Goal: Transaction & Acquisition: Purchase product/service

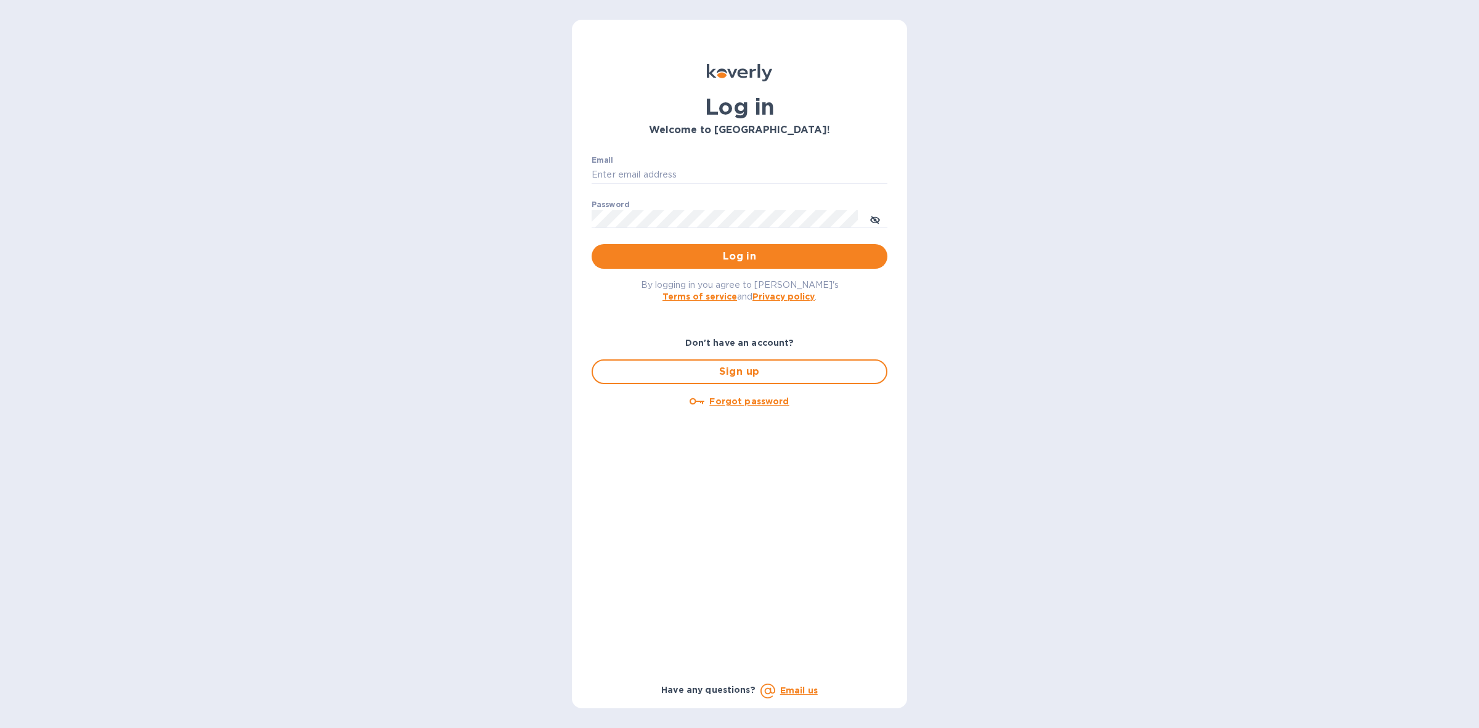
click at [738, 159] on div "Email ​" at bounding box center [740, 178] width 296 height 44
click at [738, 174] on input "Email" at bounding box center [740, 175] width 296 height 18
click at [722, 179] on input "Email" at bounding box center [740, 175] width 296 height 18
type input "louis@hyclogistics.com"
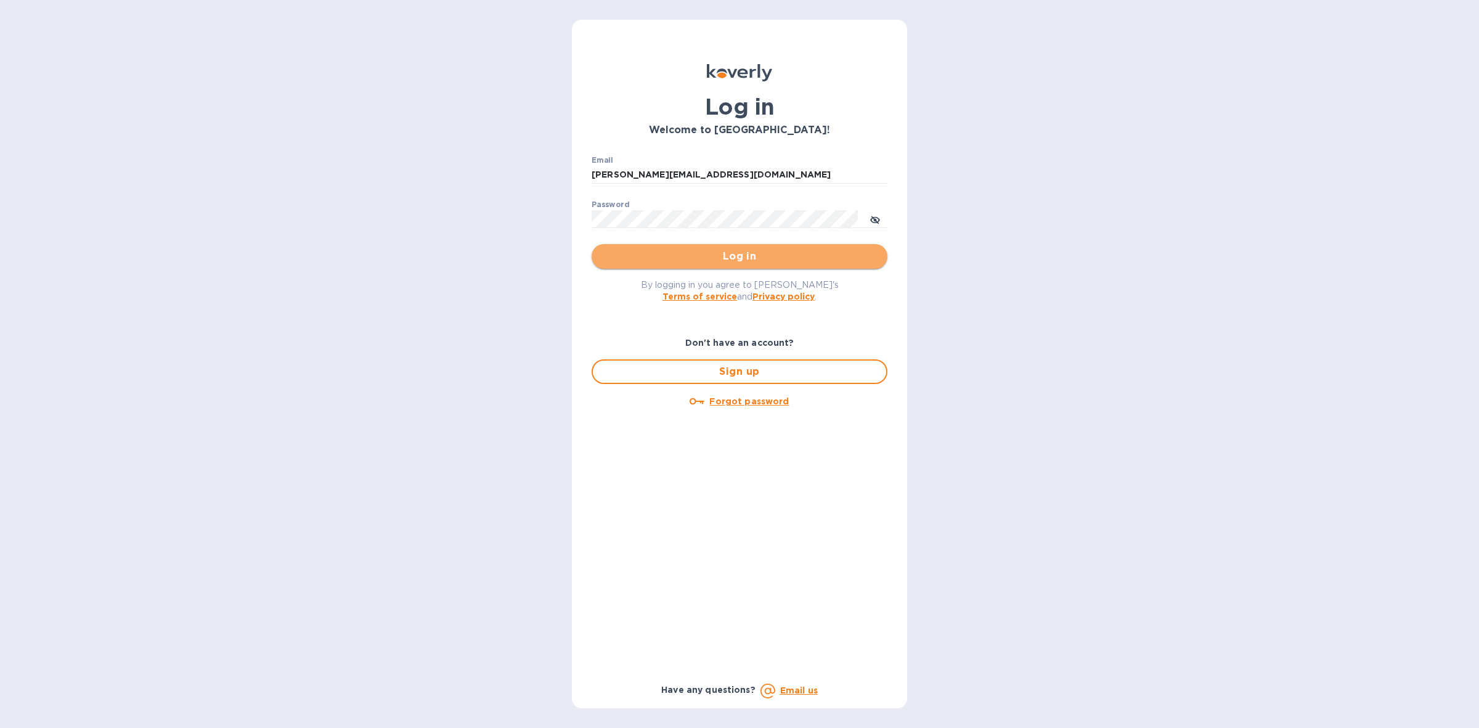
click at [728, 251] on span "Log in" at bounding box center [740, 256] width 276 height 15
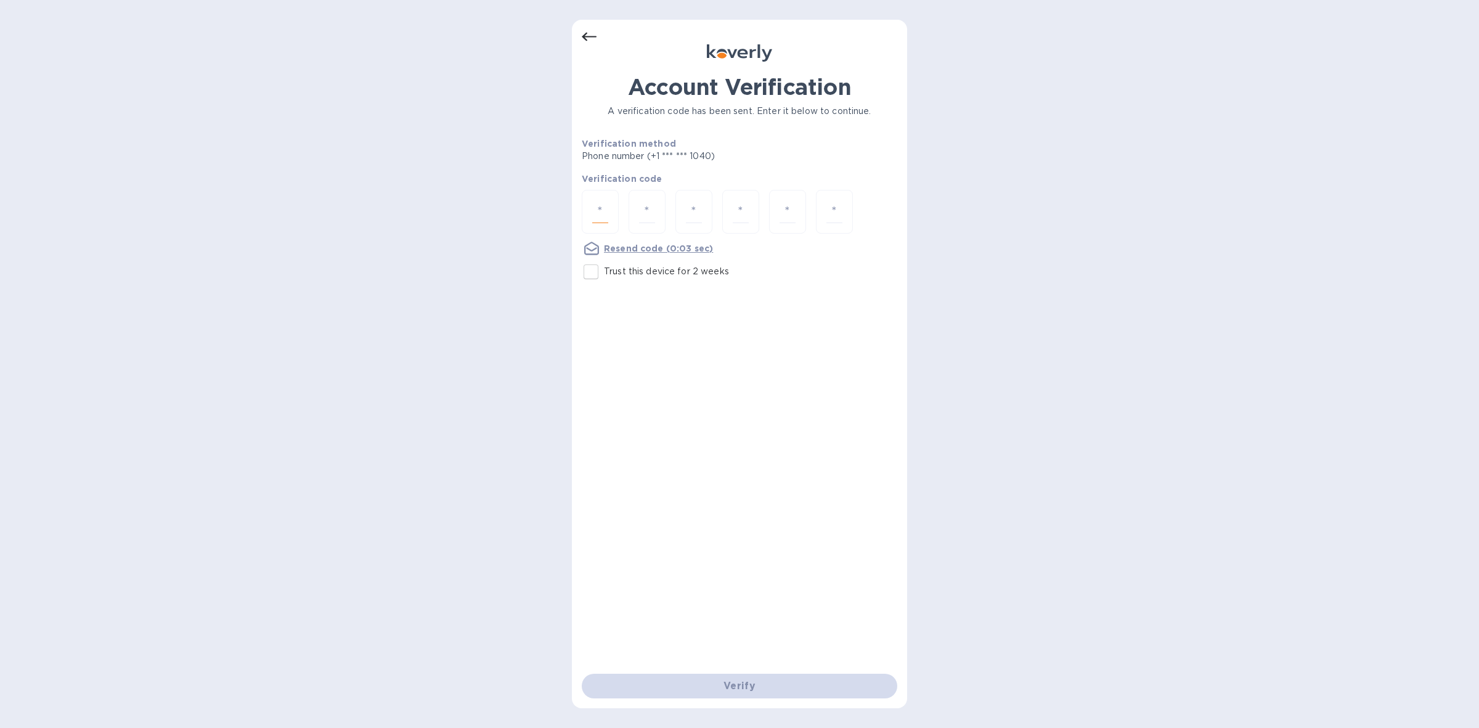
click at [605, 214] on input "number" at bounding box center [600, 211] width 16 height 23
type input "4"
type input "1"
type input "8"
type input "1"
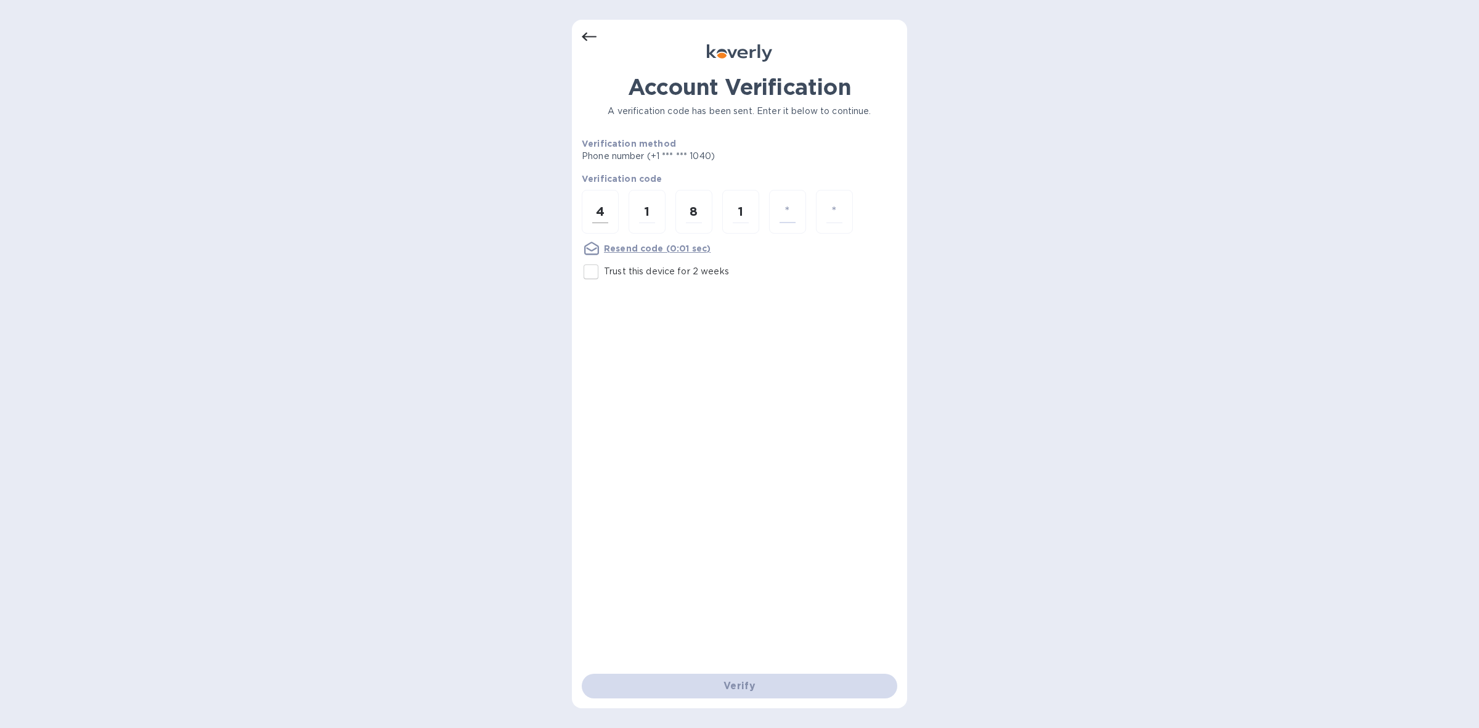
type input "8"
type input "1"
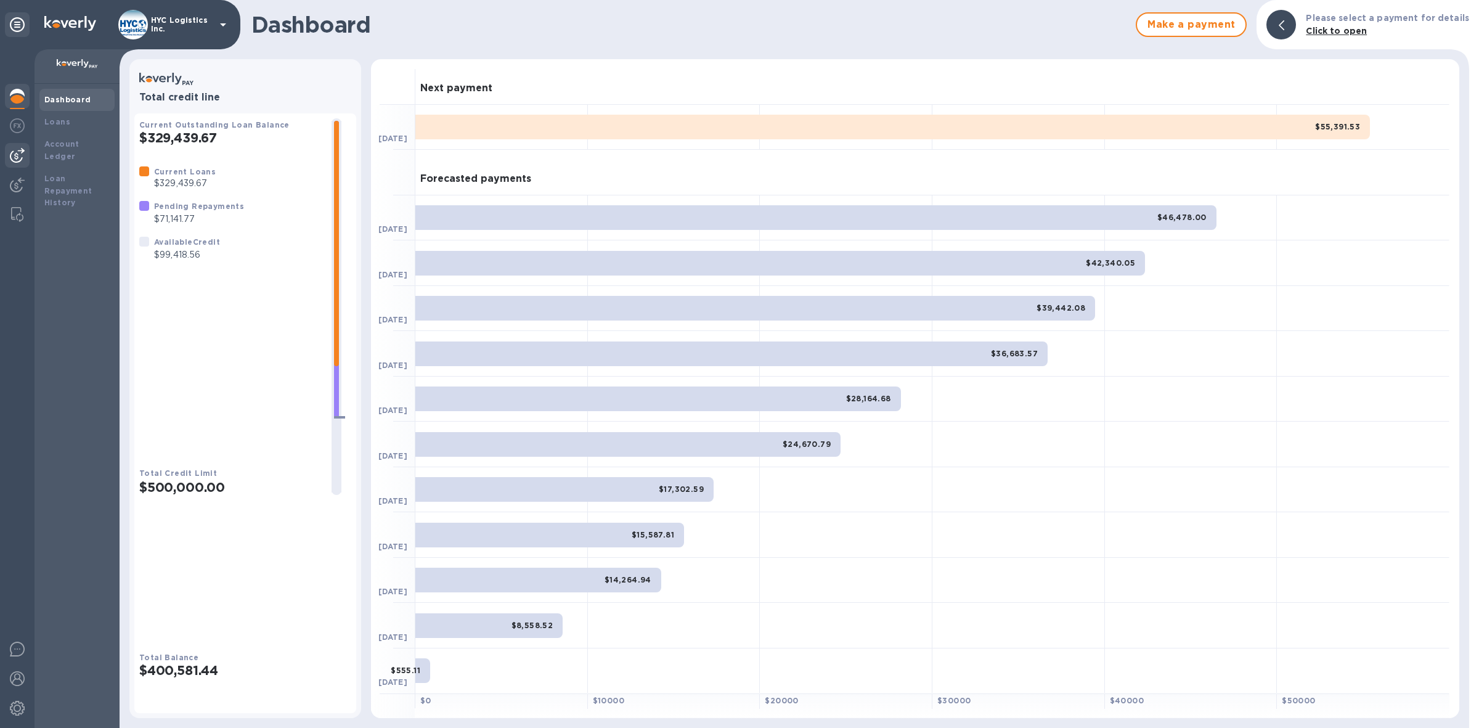
click at [19, 156] on img at bounding box center [17, 155] width 15 height 15
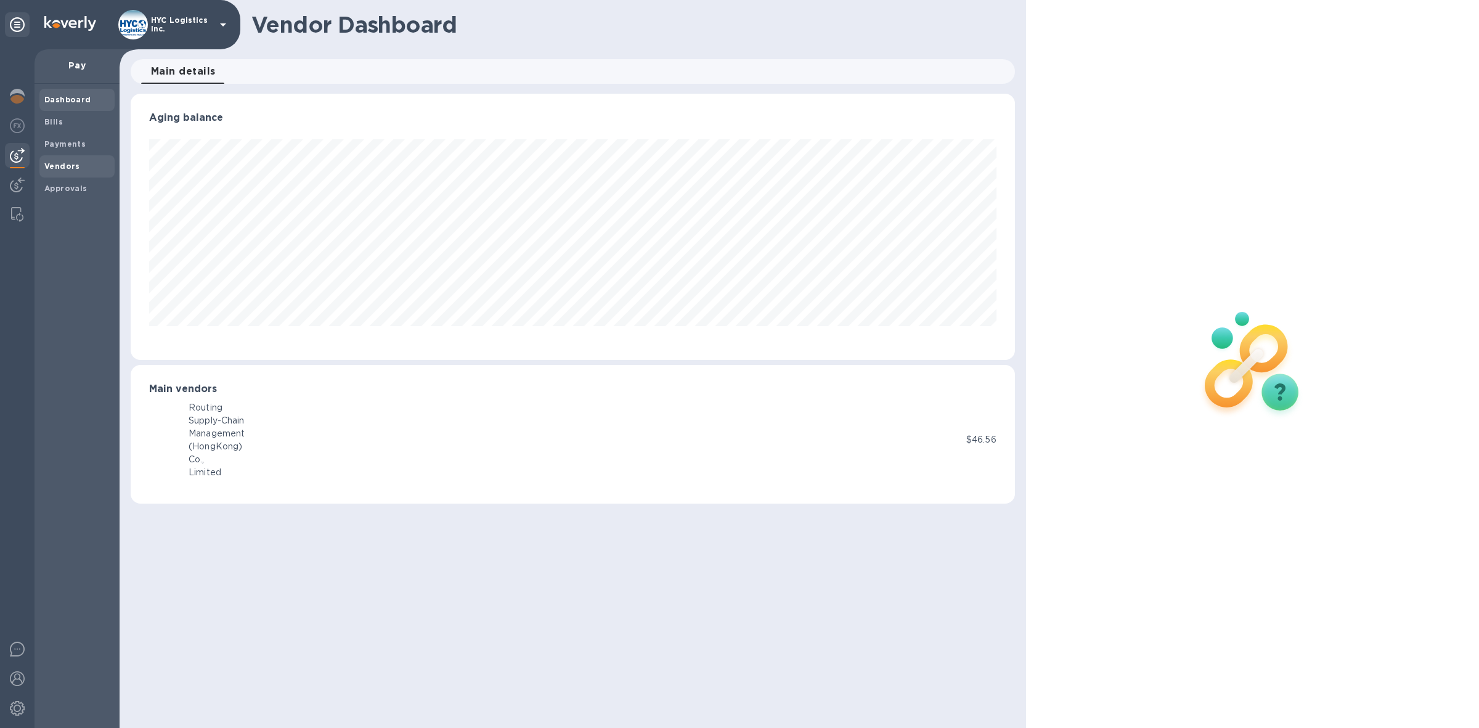
scroll to position [266, 884]
click at [60, 160] on span "Vendors" at bounding box center [62, 166] width 36 height 12
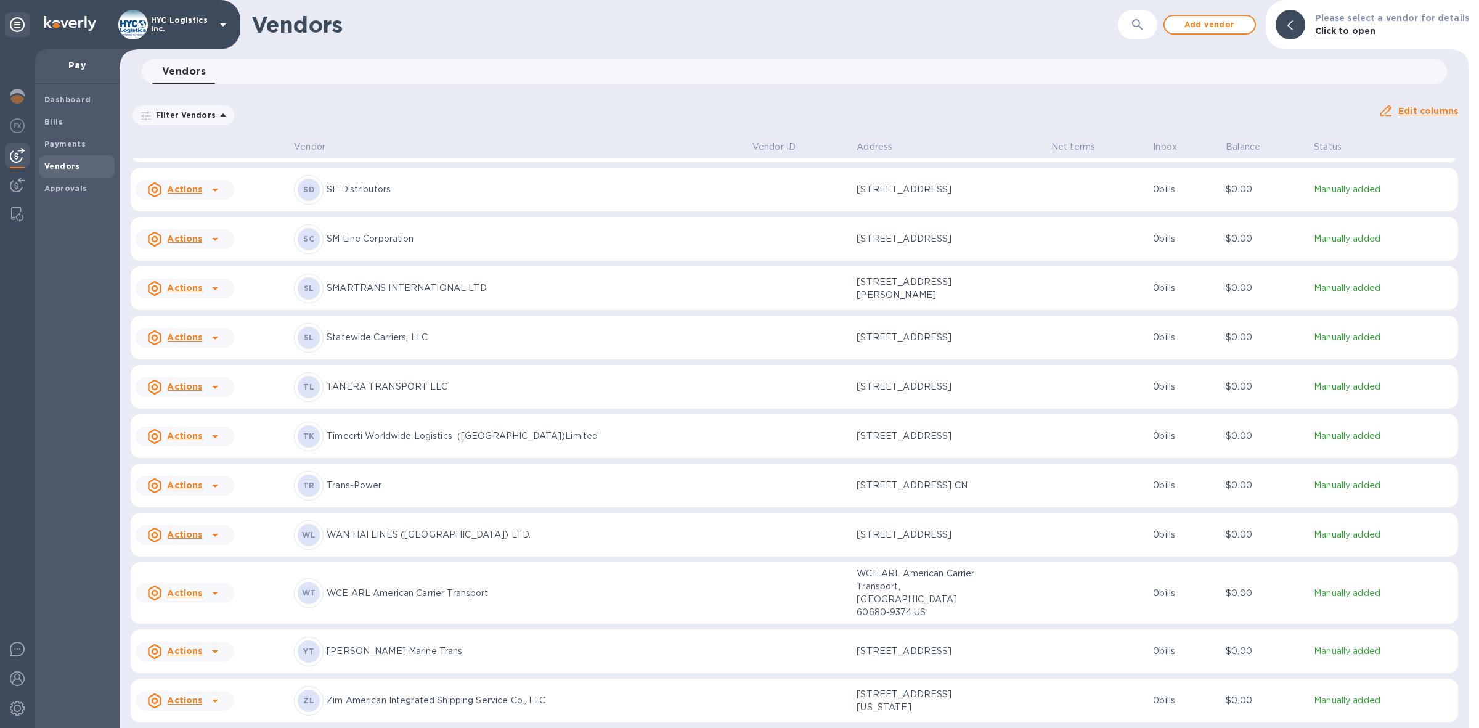
scroll to position [3158, 0]
click at [1206, 25] on span "Add vendor" at bounding box center [1210, 24] width 70 height 15
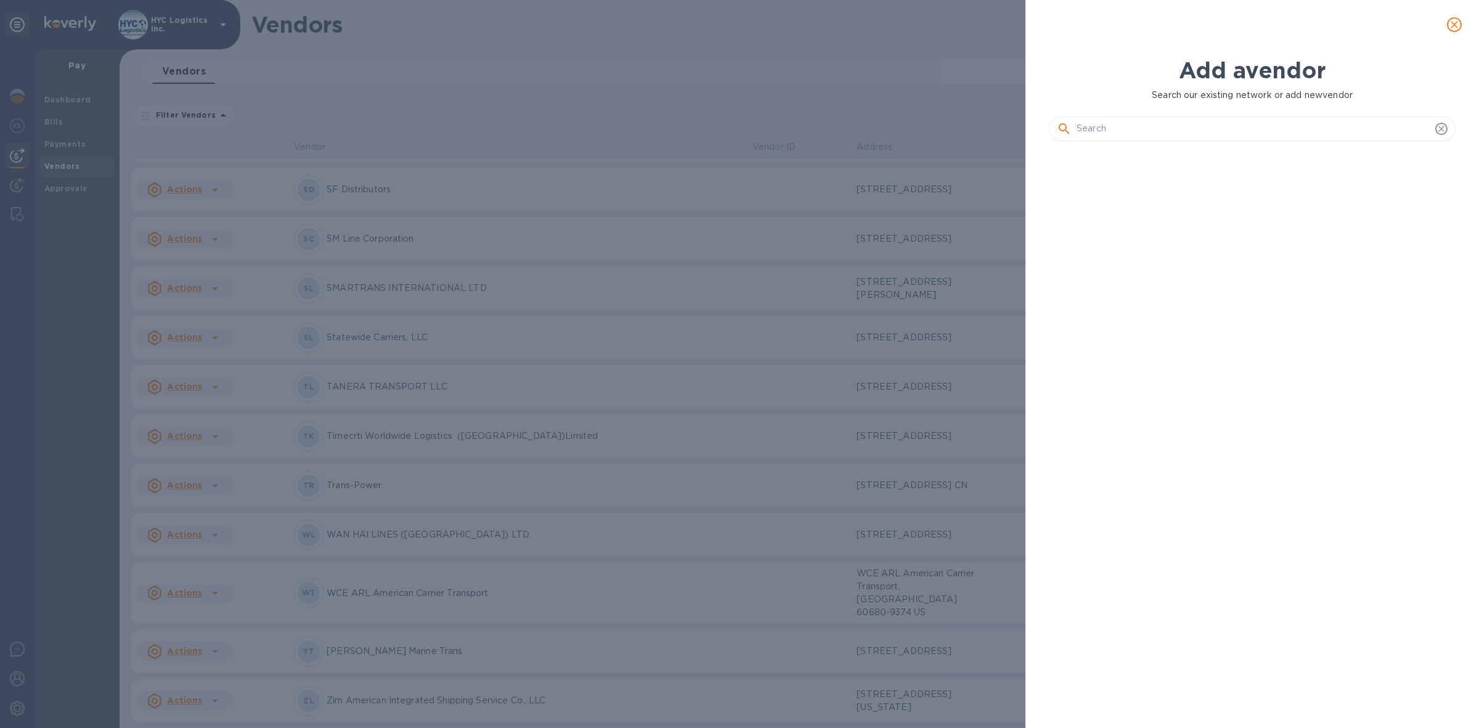
scroll to position [532, 412]
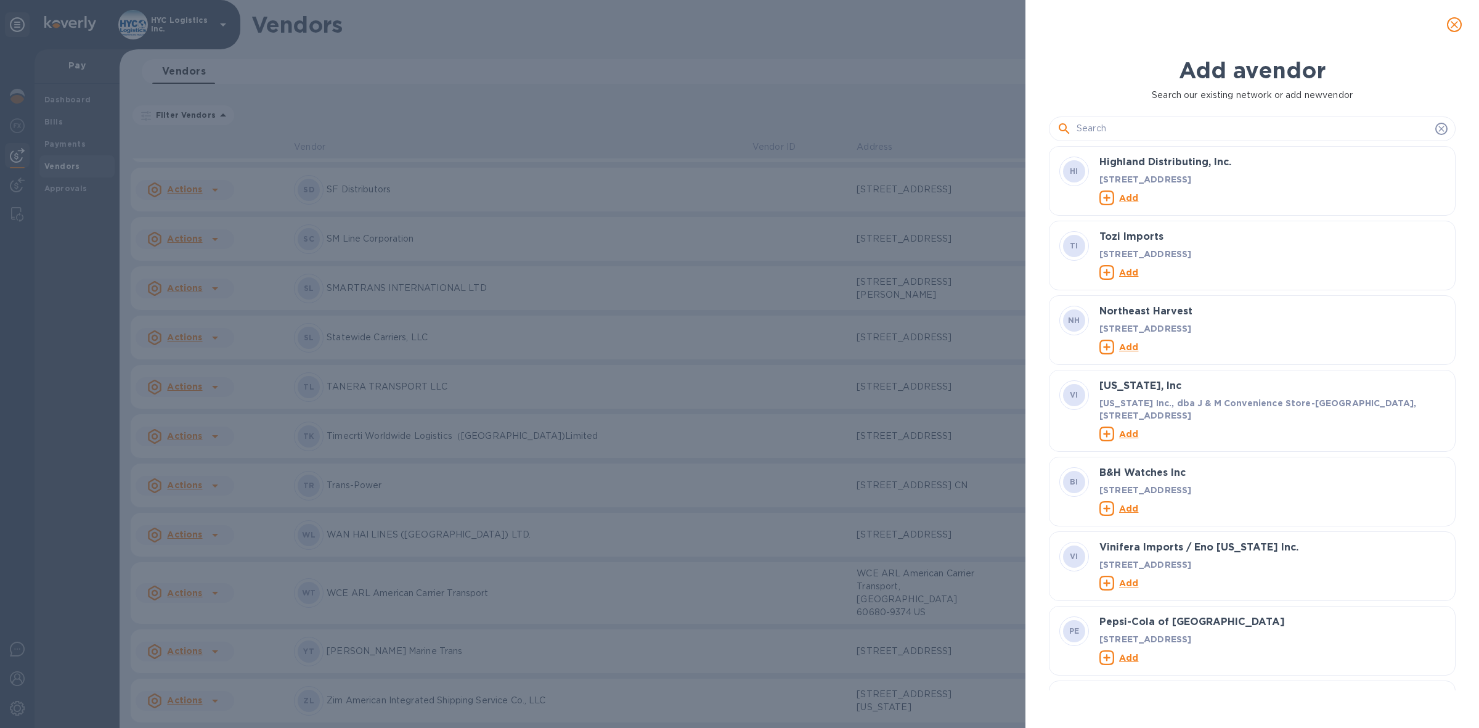
click at [1116, 127] on input "text" at bounding box center [1254, 129] width 354 height 18
click at [1169, 125] on input "text" at bounding box center [1254, 129] width 354 height 18
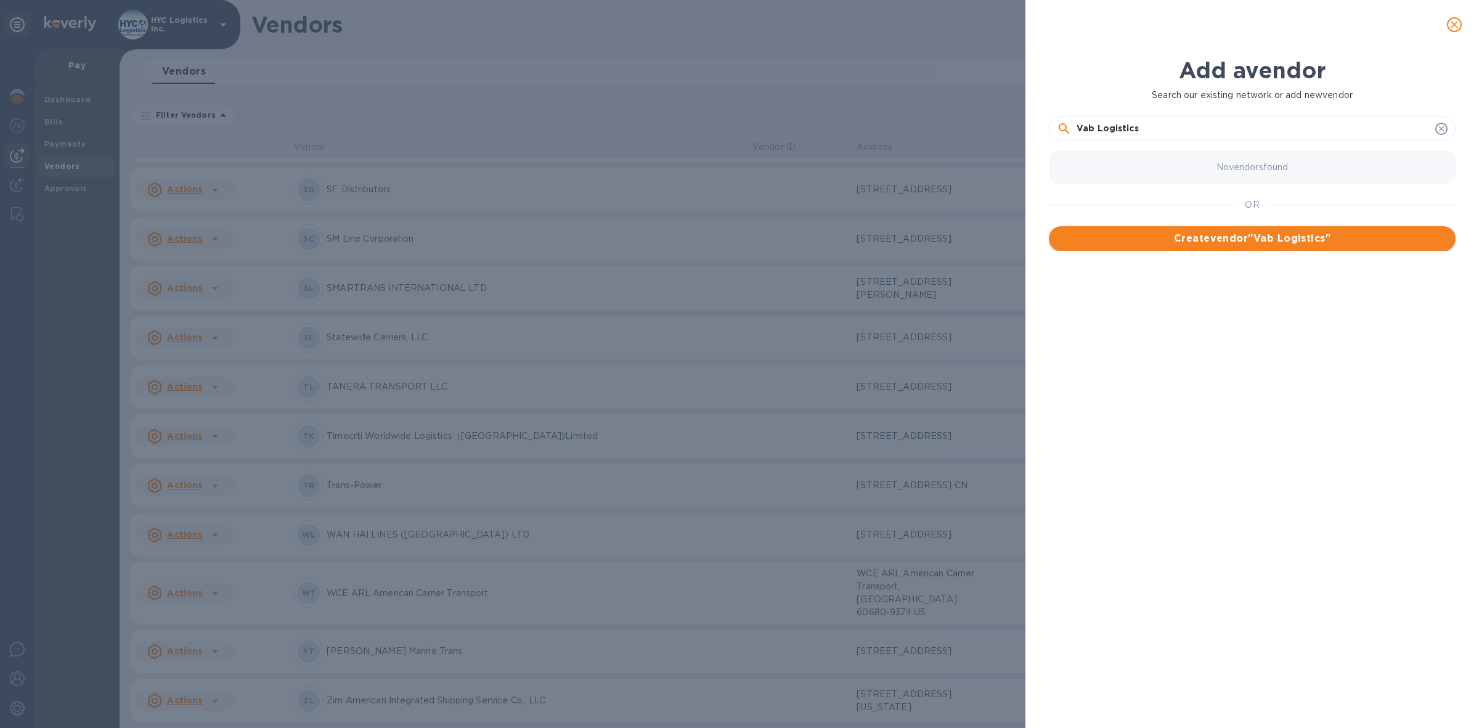
type input "Vab Logistics"
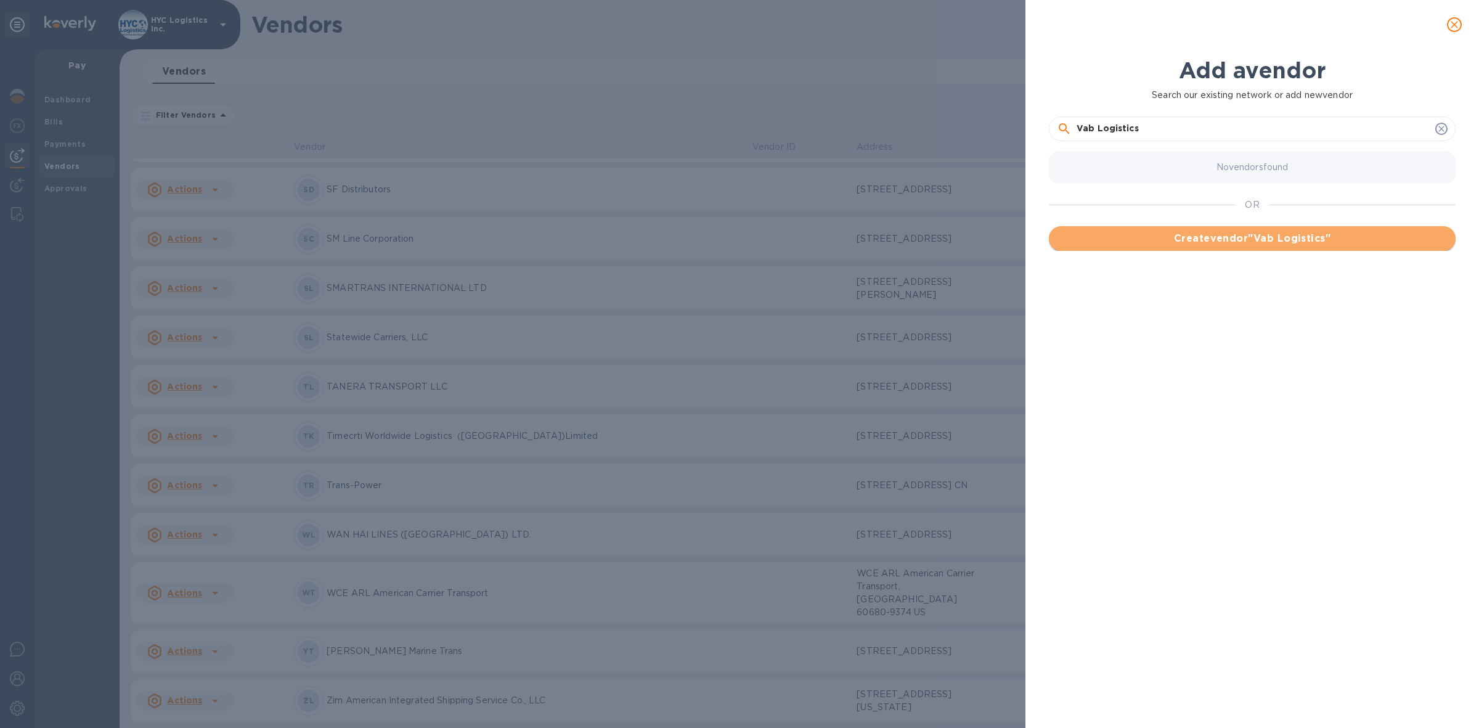
click at [1289, 242] on span "Create vendor " Vab Logistics "" at bounding box center [1252, 238] width 387 height 15
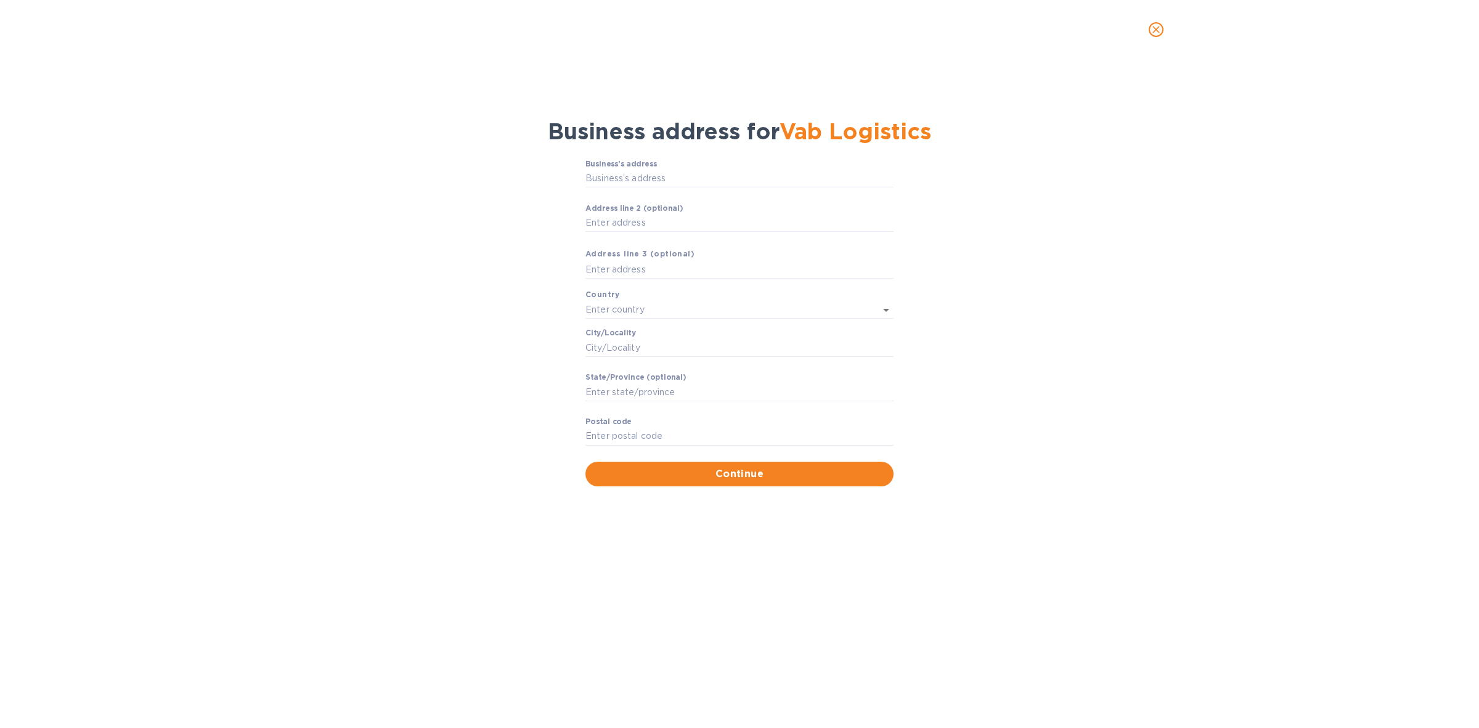
click at [674, 168] on div "Business’s аddress ​" at bounding box center [740, 182] width 308 height 44
click at [603, 182] on input "Business’s аddress" at bounding box center [740, 178] width 308 height 18
paste input "Transportation Funding Group"
type input "[STREET_ADDRESS]"
type input "[GEOGRAPHIC_DATA]"
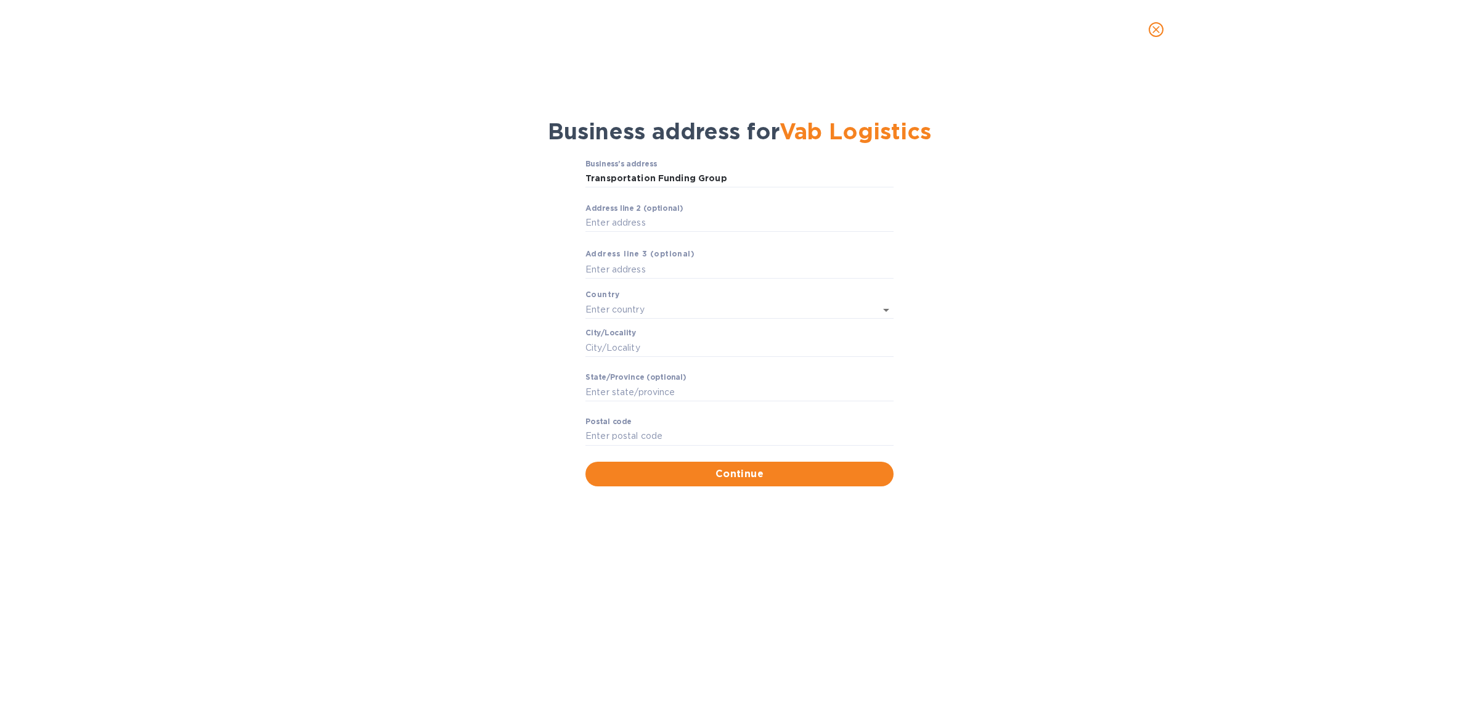
type input "[GEOGRAPHIC_DATA]"
type input "MN"
type input "55426"
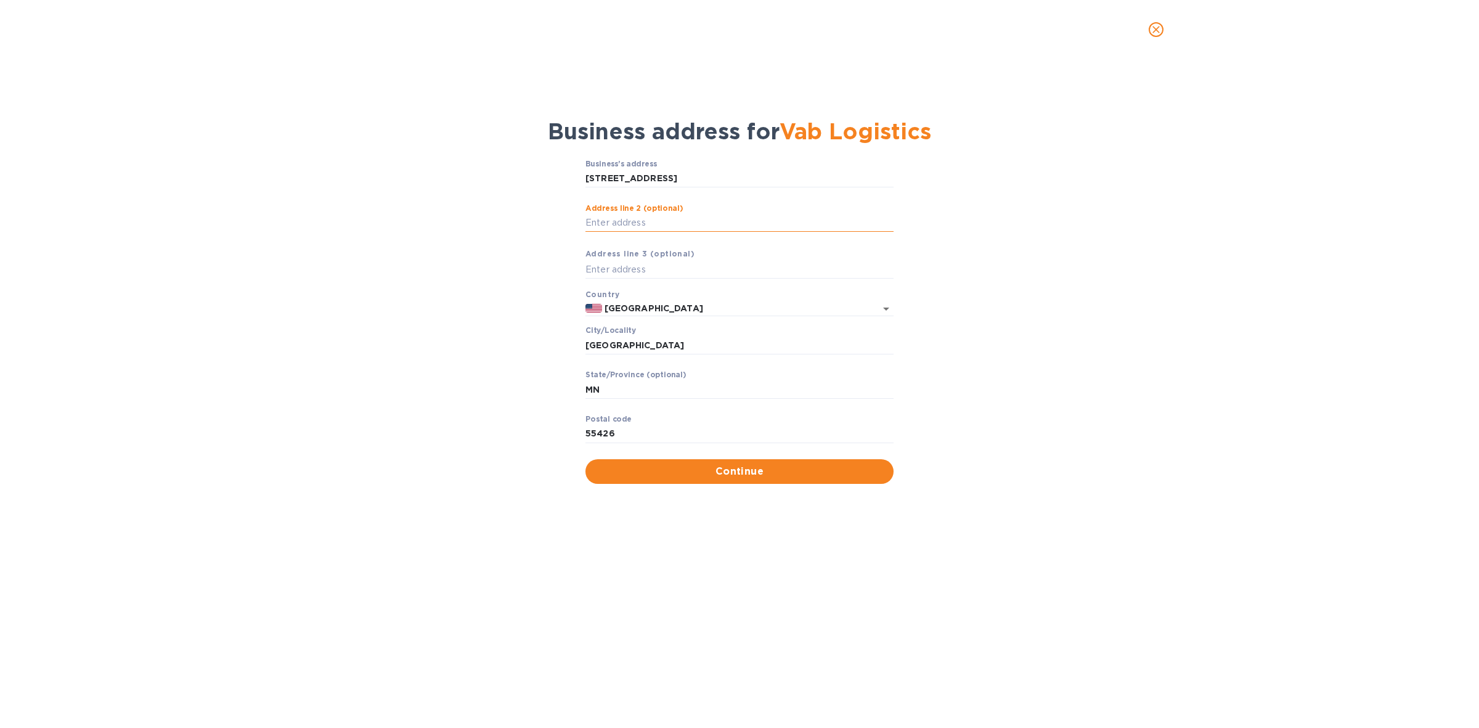
click at [624, 226] on input "Аddress line 2 (optional)" at bounding box center [740, 223] width 308 height 18
type input "PO Box 580054"
drag, startPoint x: 671, startPoint y: 426, endPoint x: 668, endPoint y: 433, distance: 7.4
click at [668, 433] on input "55426" at bounding box center [740, 434] width 308 height 18
type input "55458"
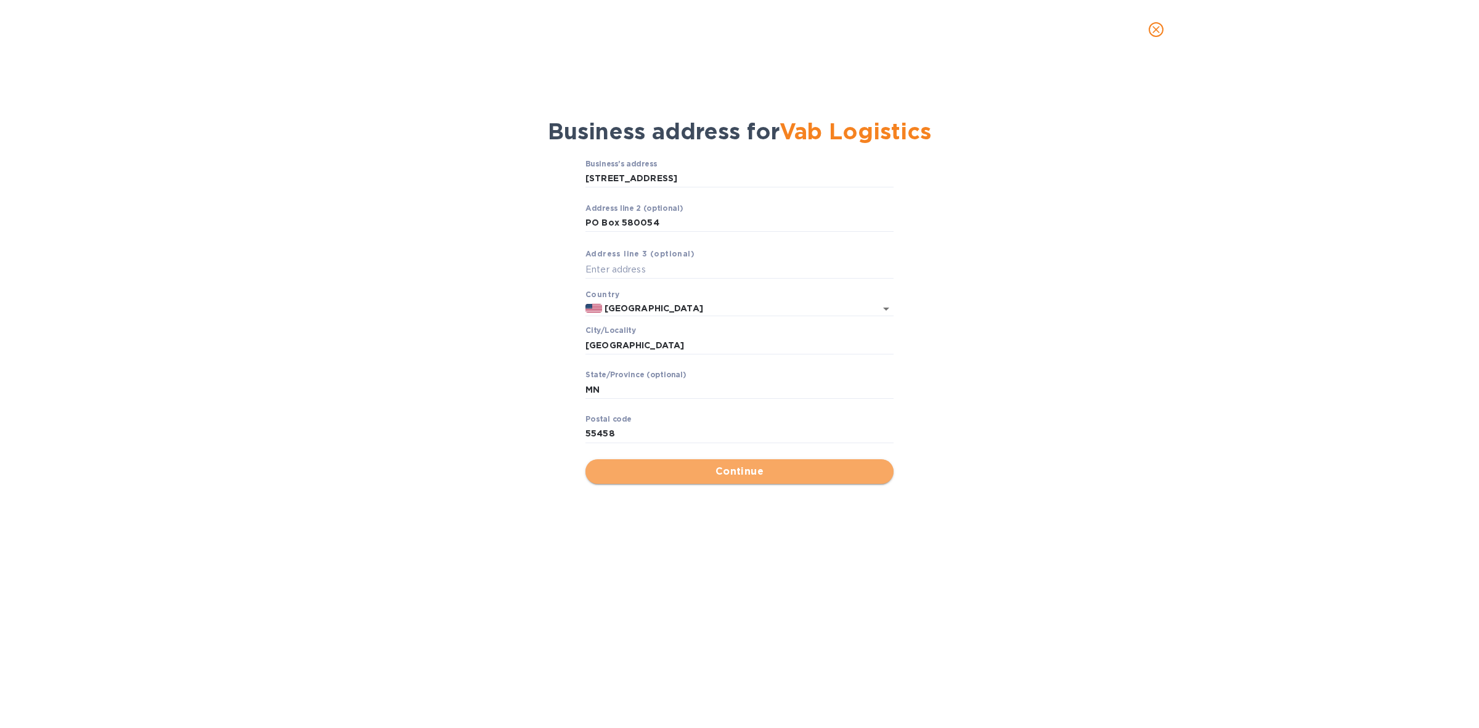
click at [772, 469] on span "Continue" at bounding box center [739, 471] width 288 height 15
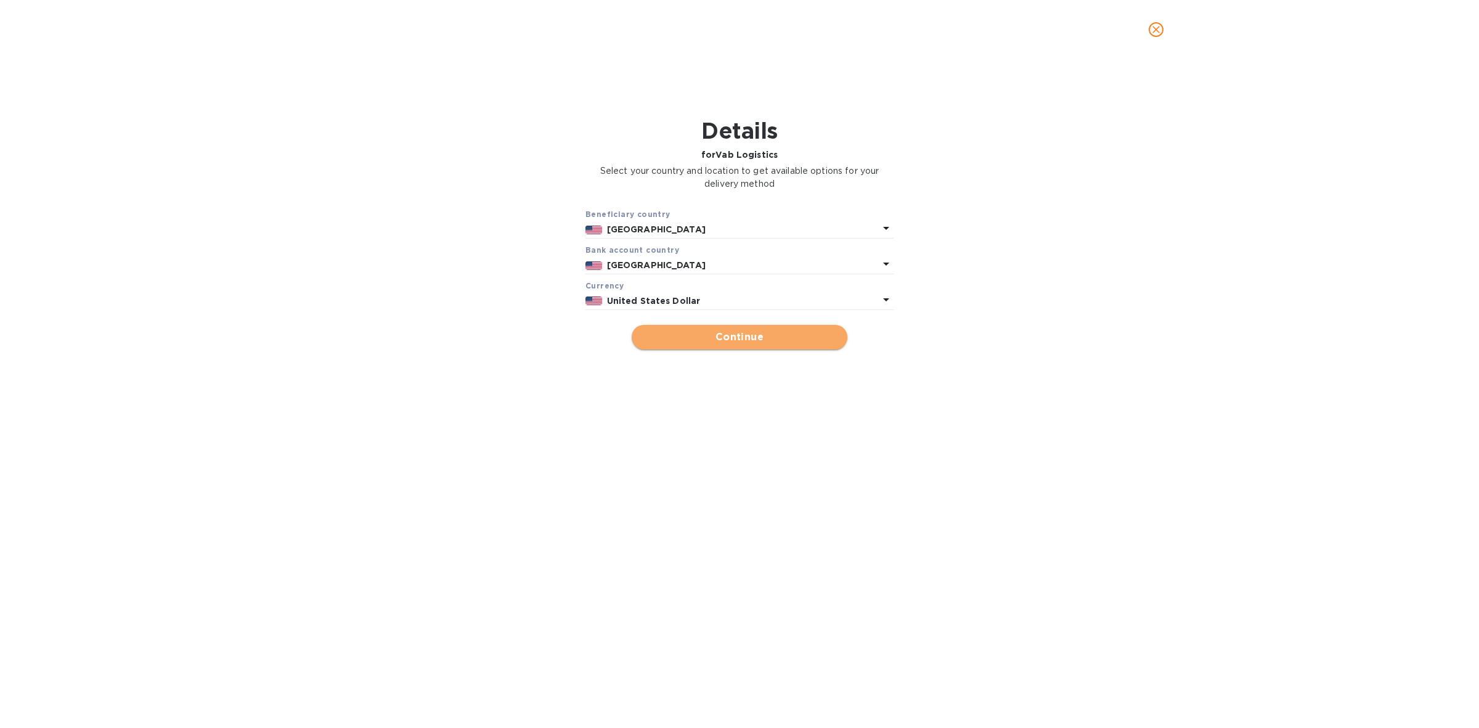
click at [757, 336] on span "Continue" at bounding box center [740, 337] width 196 height 15
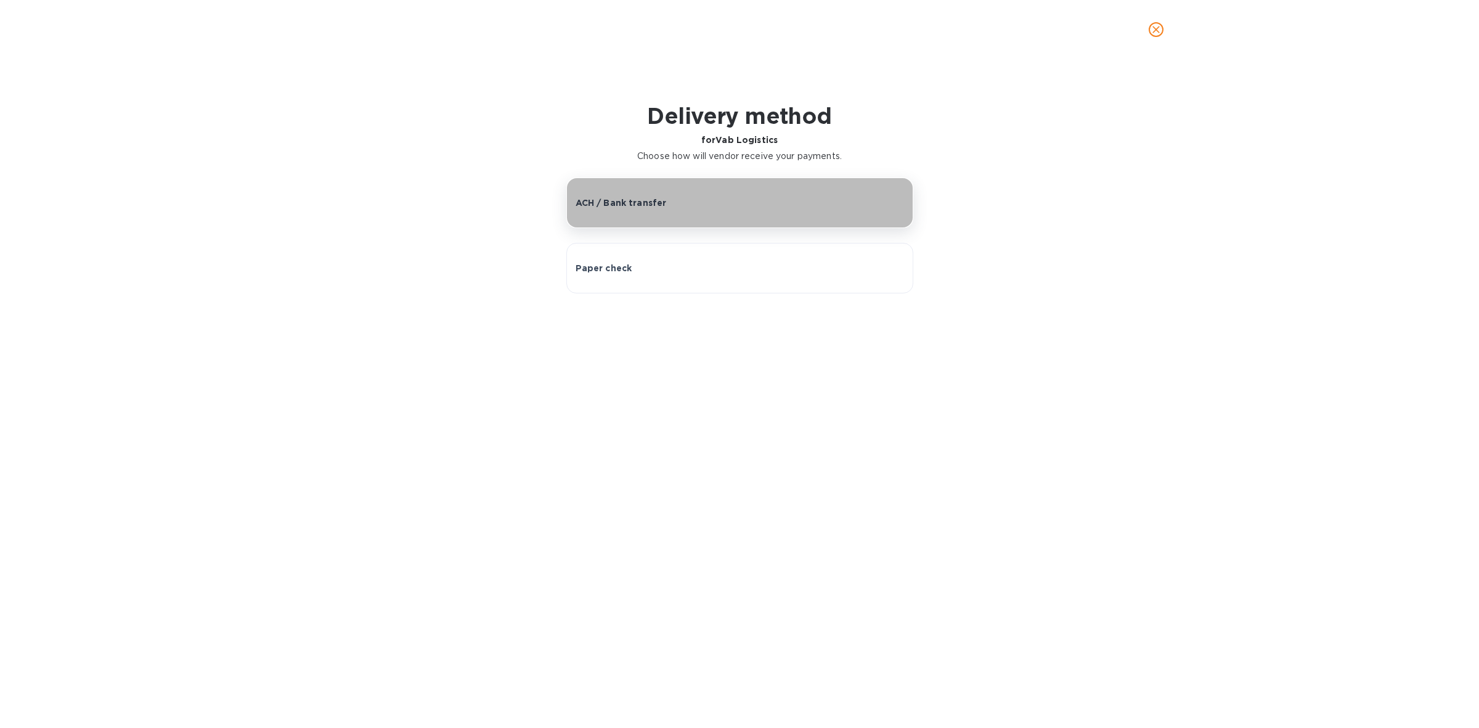
click at [703, 198] on div "ACH / Bank transfer" at bounding box center [740, 203] width 329 height 12
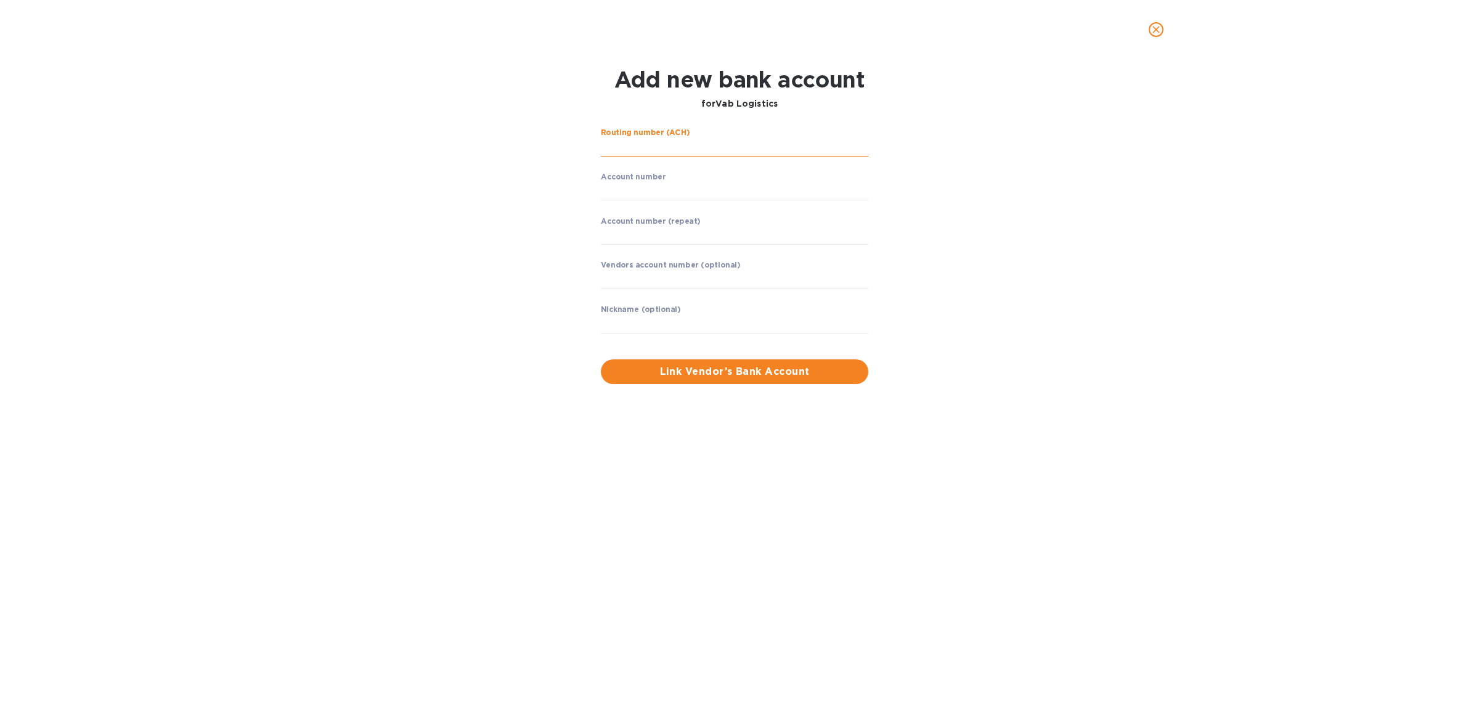
click at [685, 143] on input "string" at bounding box center [734, 147] width 267 height 18
click at [632, 147] on input "string" at bounding box center [734, 147] width 267 height 18
type input "091300159"
click at [621, 192] on input "string" at bounding box center [734, 191] width 267 height 18
type input "50238068"
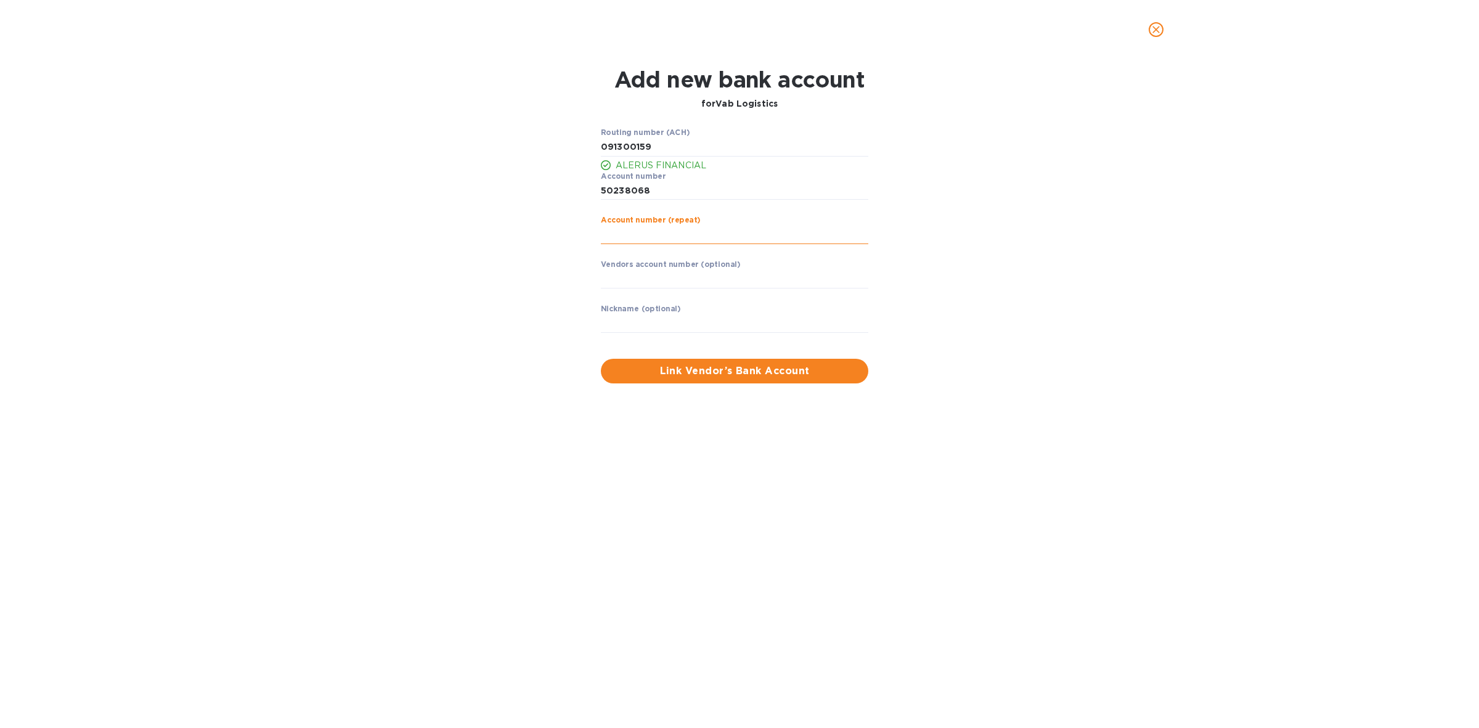
click at [634, 235] on input "string" at bounding box center [734, 235] width 267 height 18
type input "50238068"
click at [685, 369] on span "Link Vendor’s Bank Account" at bounding box center [735, 371] width 248 height 15
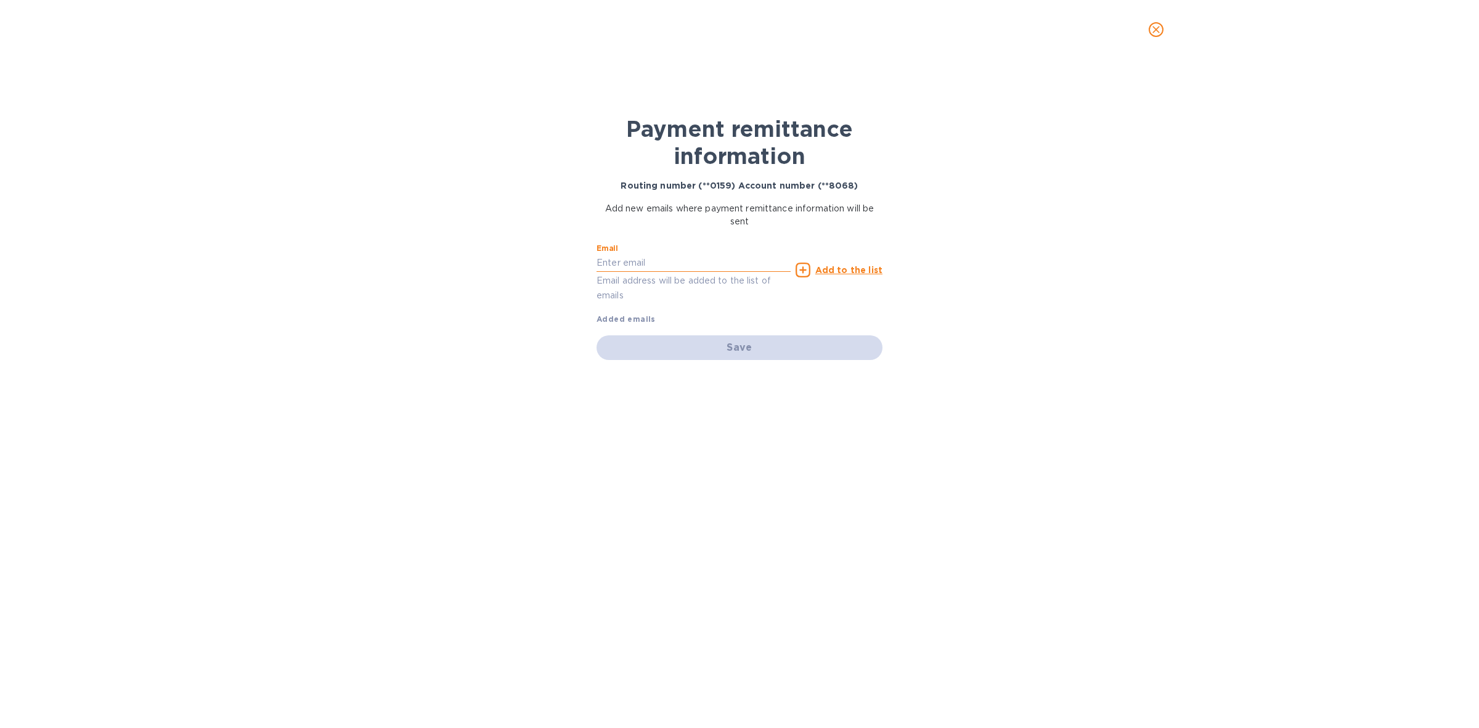
click at [658, 266] on input "text" at bounding box center [694, 263] width 194 height 18
type input "[PERSON_NAME][EMAIL_ADDRESS][DOMAIN_NAME]"
click at [849, 268] on u "Add to the list" at bounding box center [848, 270] width 67 height 10
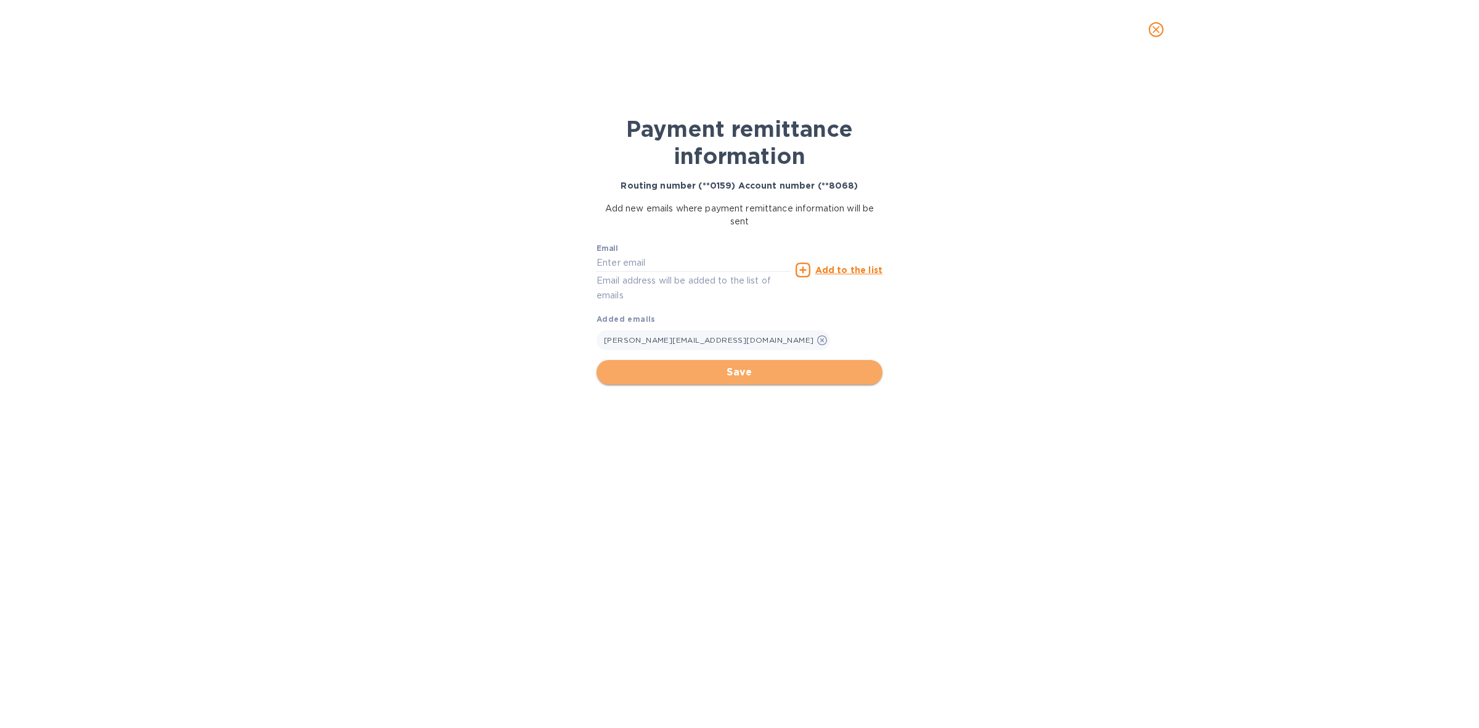
click at [762, 372] on span "Save" at bounding box center [739, 372] width 266 height 15
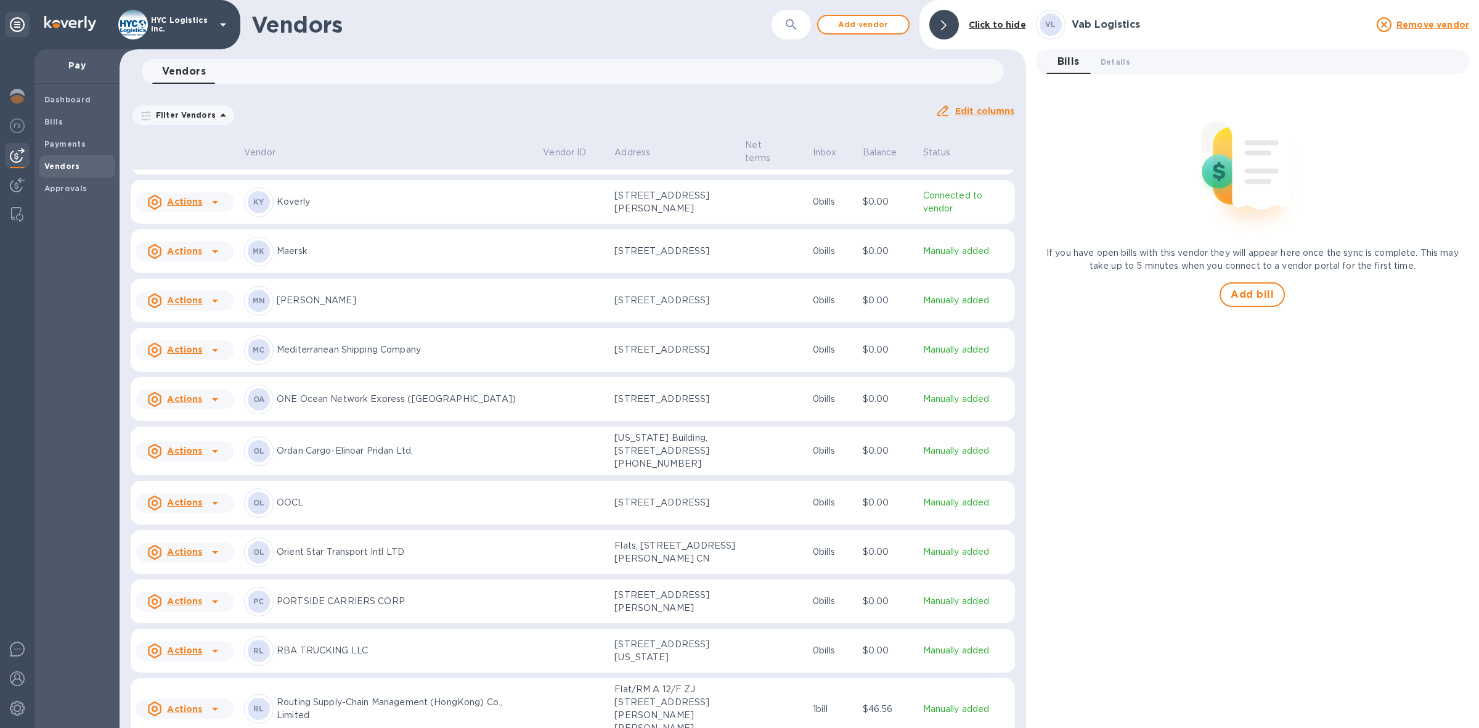
scroll to position [3248, 0]
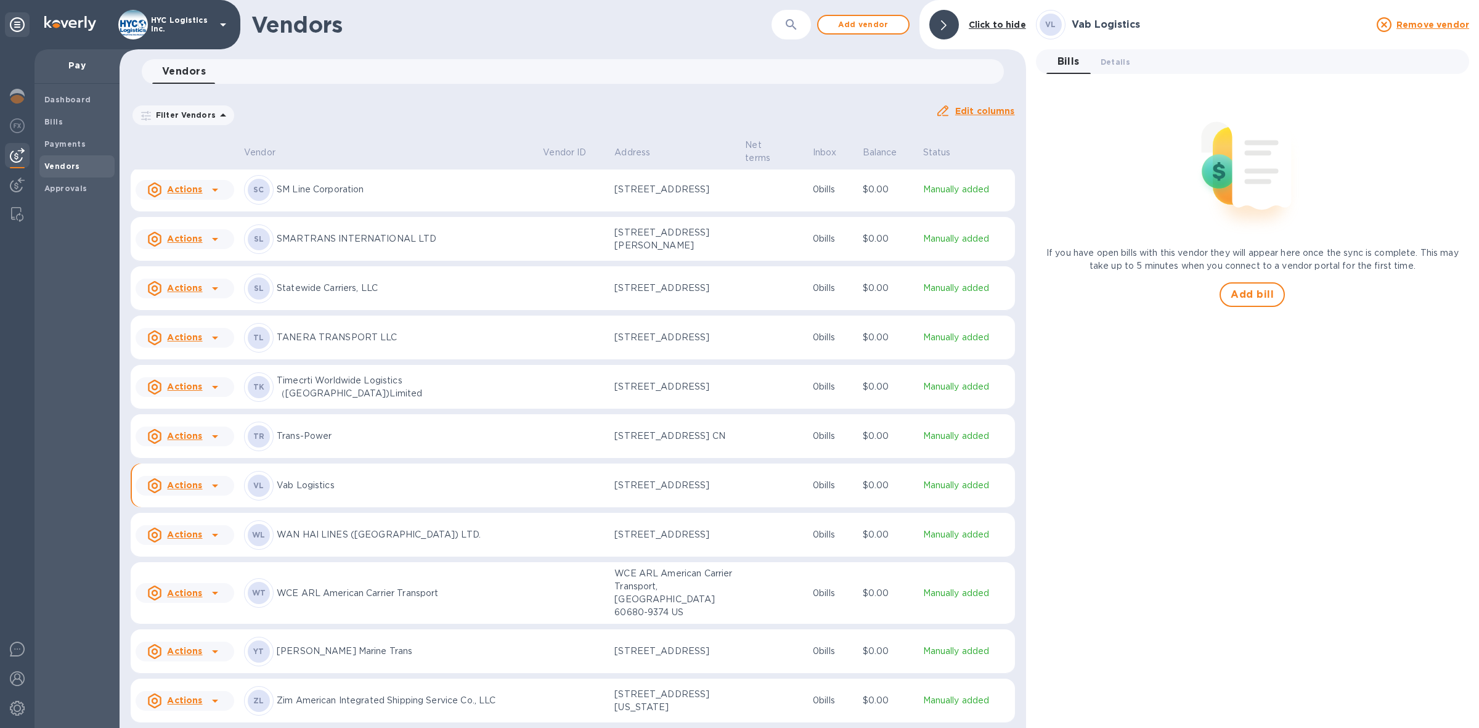
click at [188, 480] on u "Actions" at bounding box center [184, 485] width 35 height 10
click at [205, 528] on b "Add new bill" at bounding box center [198, 528] width 57 height 10
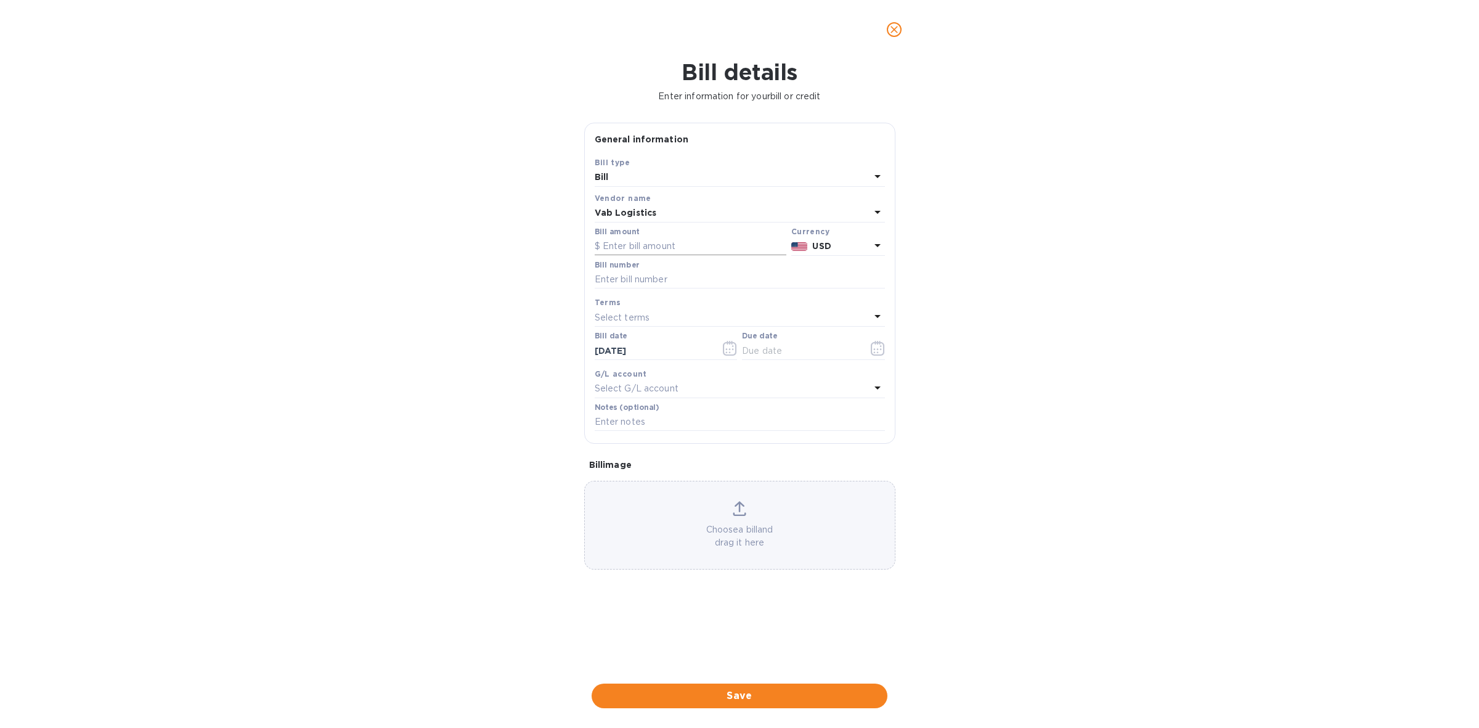
click at [689, 250] on input "text" at bounding box center [691, 246] width 192 height 18
type input "22,360"
click at [687, 279] on input "text" at bounding box center [740, 280] width 290 height 18
click at [672, 276] on input "text" at bounding box center [740, 280] width 290 height 18
paste input "10209 10211 10212 10210 9951 9952"
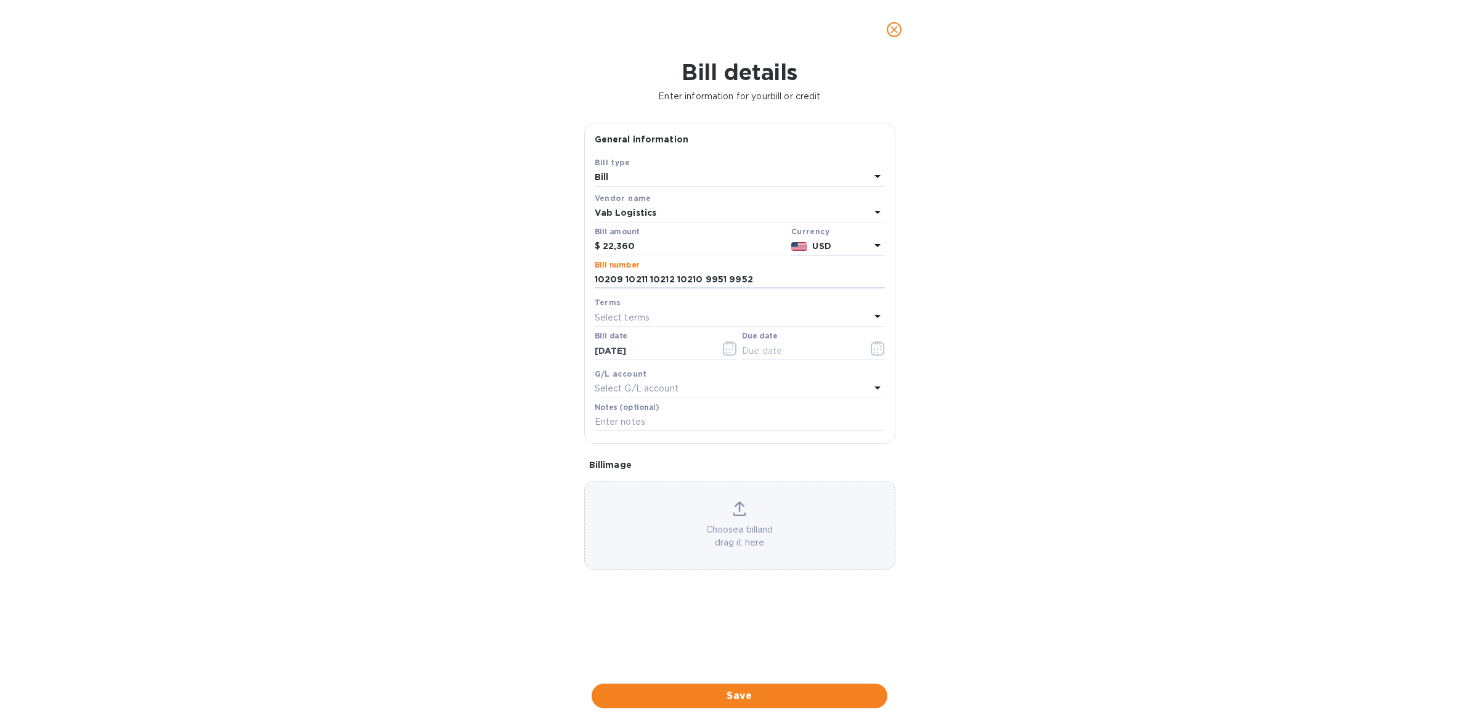
type input "10209 10211 10212 10210 9951 9952"
click at [647, 316] on div "Select terms" at bounding box center [733, 317] width 276 height 17
click at [647, 472] on div "COD" at bounding box center [735, 479] width 271 height 23
type input "[DATE]"
click at [753, 697] on span "Save" at bounding box center [740, 695] width 276 height 15
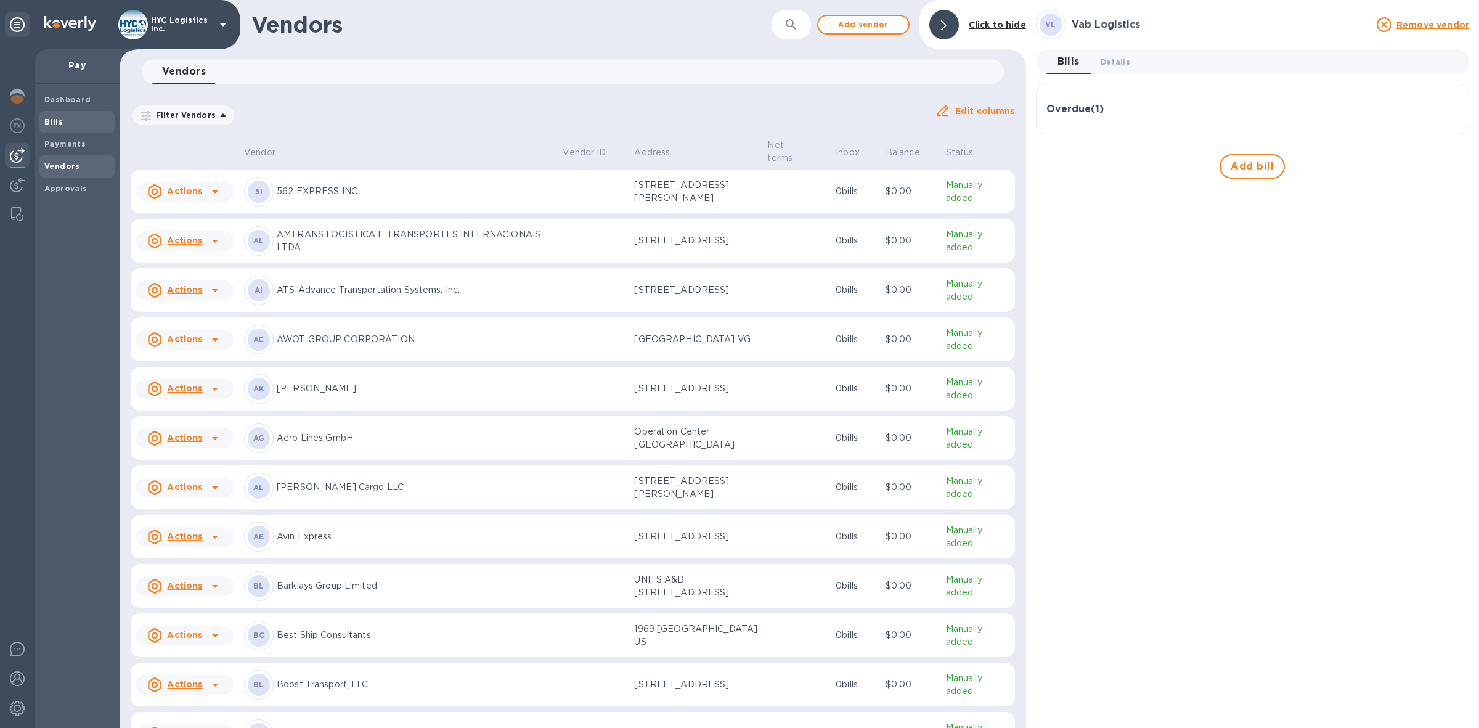
click at [53, 120] on b "Bills" at bounding box center [53, 121] width 18 height 9
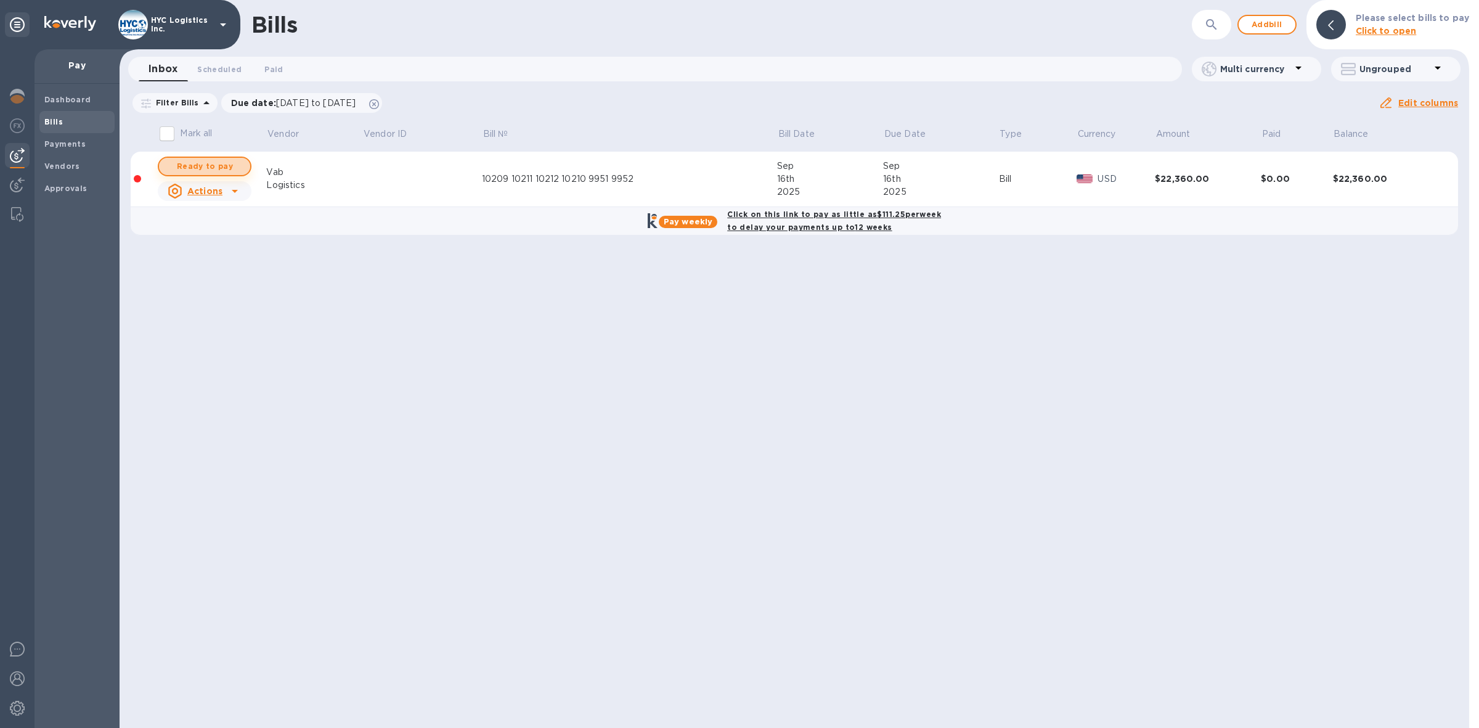
click at [211, 161] on span "Ready to pay" at bounding box center [204, 166] width 71 height 15
checkbox input "true"
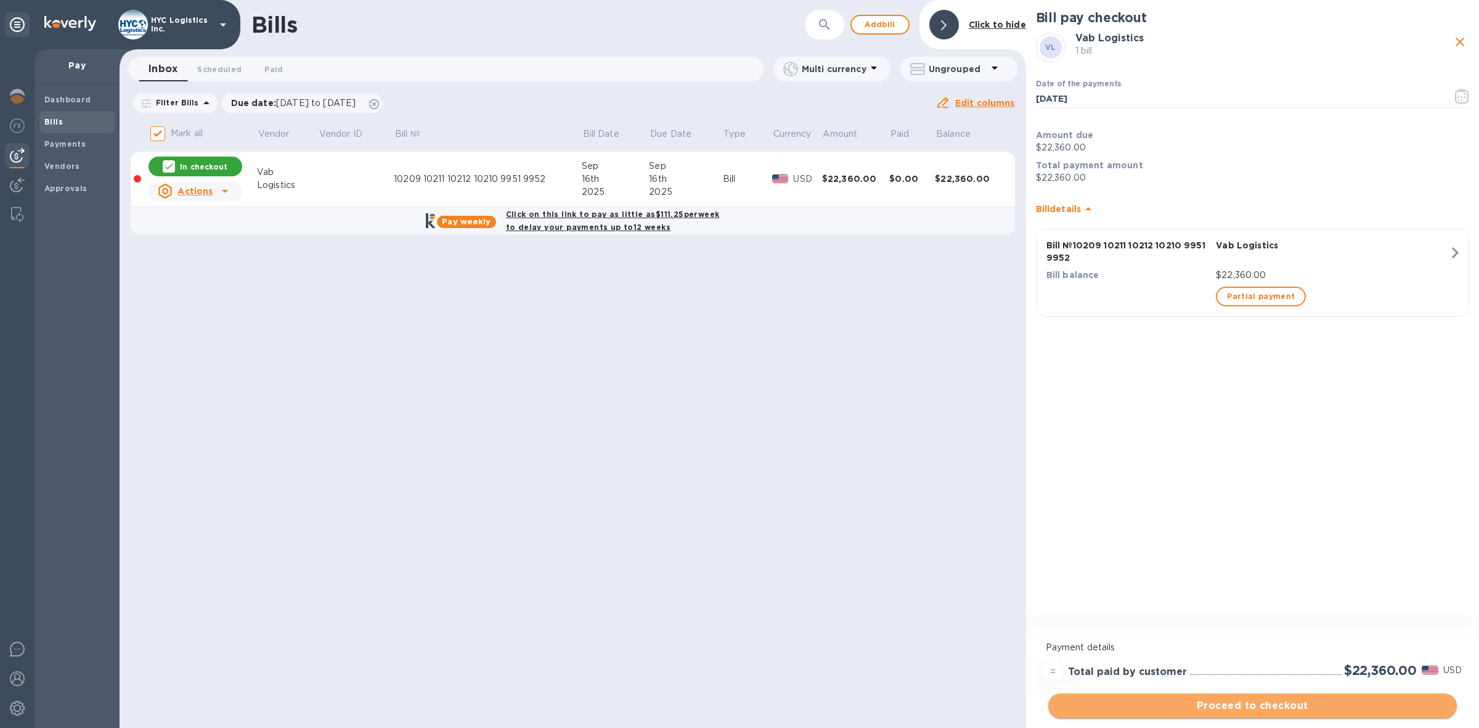
click at [1262, 704] on span "Proceed to checkout" at bounding box center [1252, 705] width 389 height 15
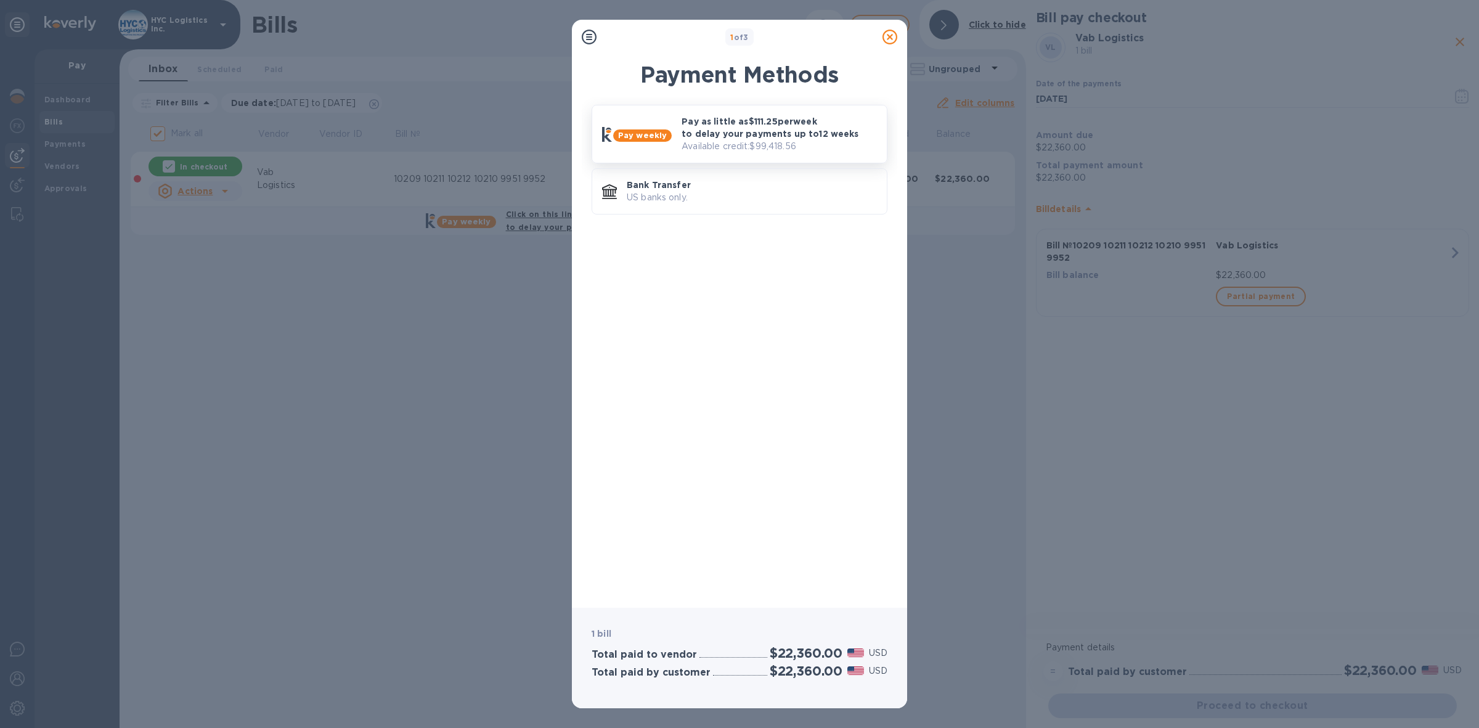
click at [766, 124] on p "Pay as little as $111.25 per week to delay your payments up to 12 weeks" at bounding box center [779, 127] width 195 height 25
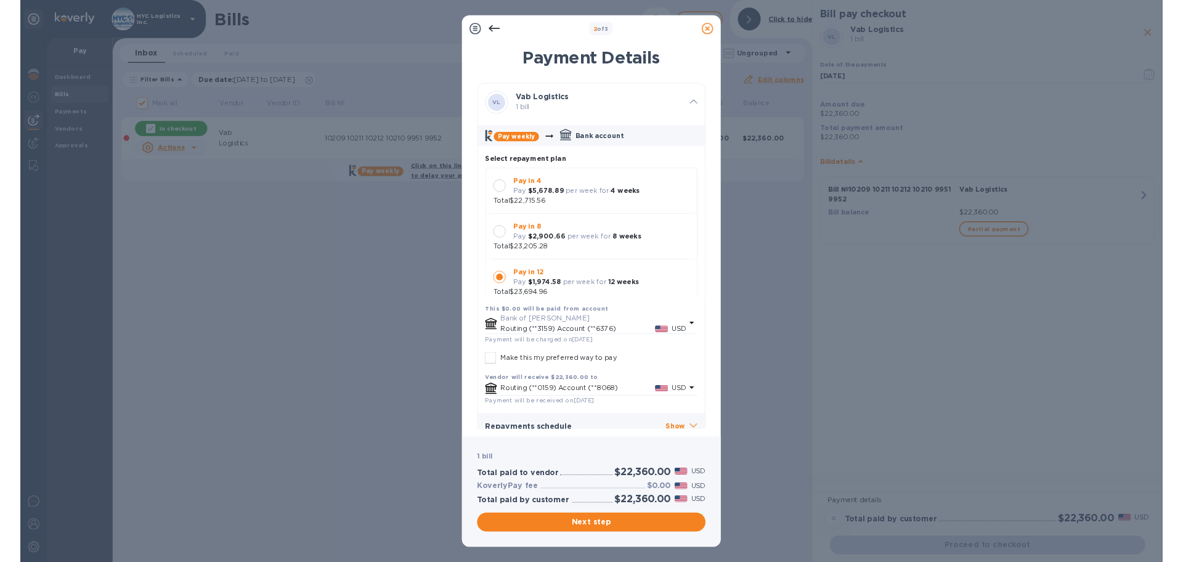
scroll to position [12, 0]
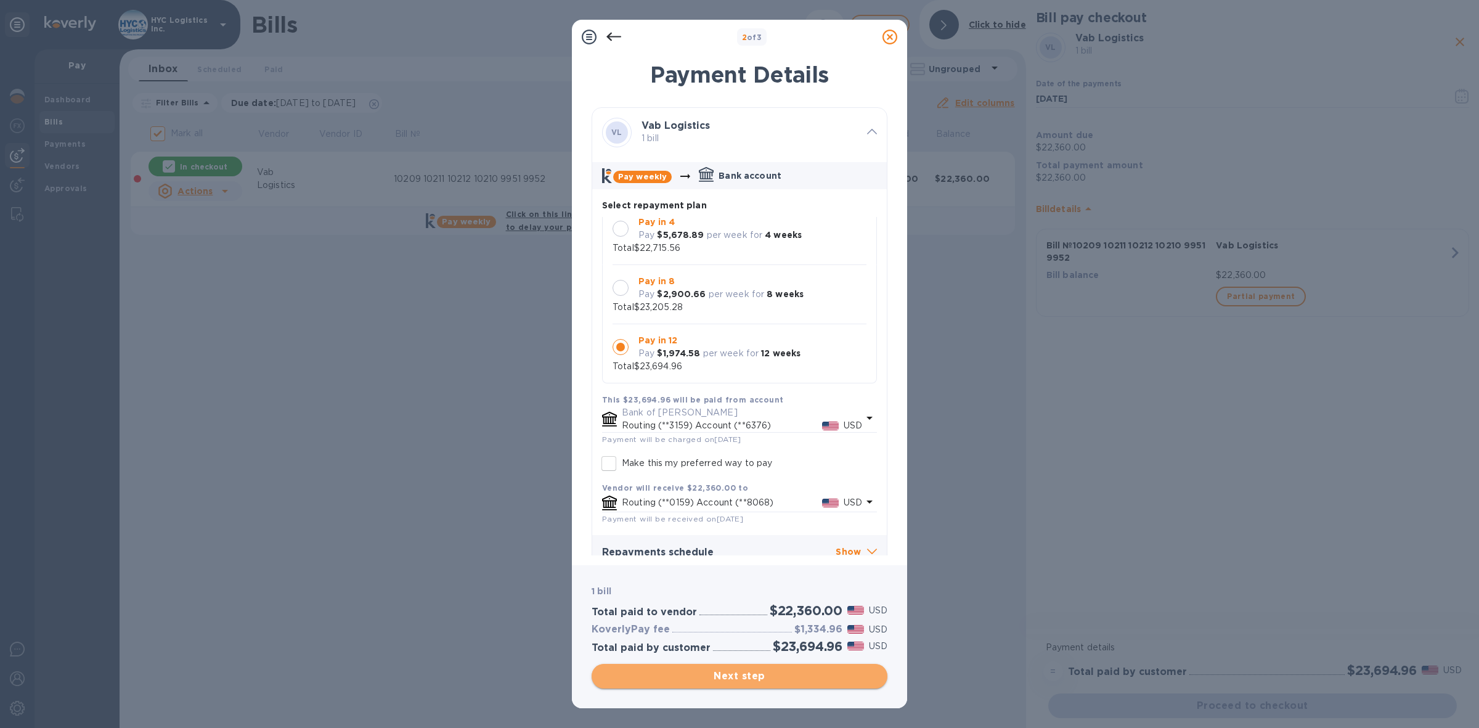
click at [751, 679] on span "Next step" at bounding box center [740, 676] width 276 height 15
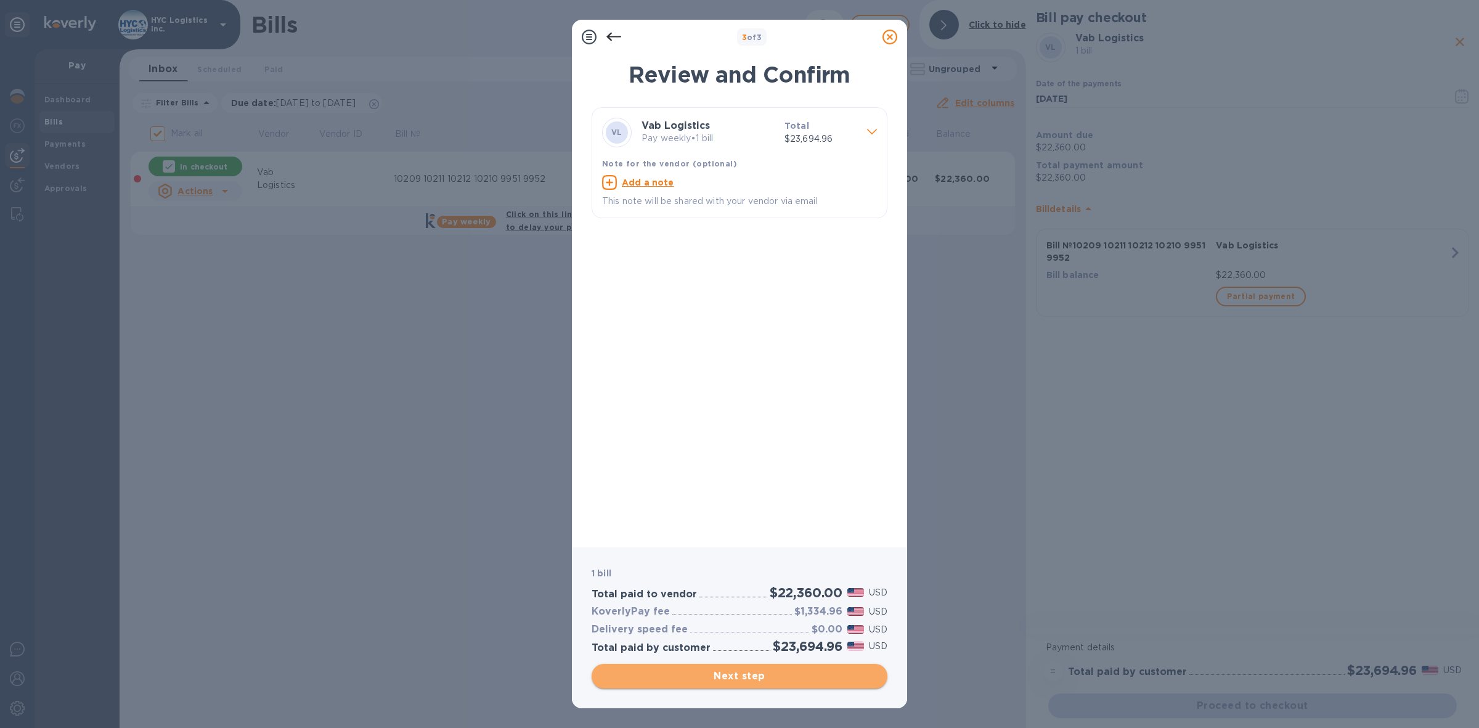
click at [780, 673] on span "Next step" at bounding box center [740, 676] width 276 height 15
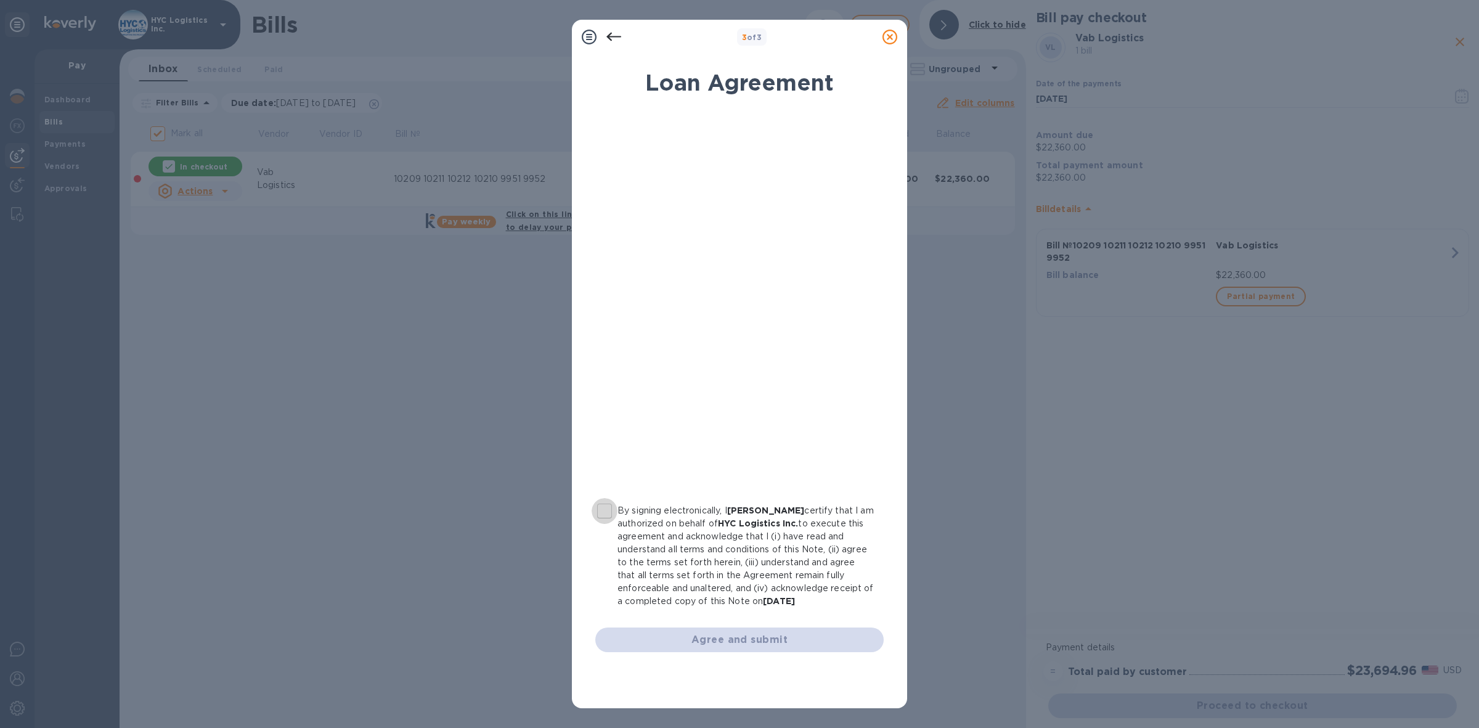
click at [605, 505] on input "By signing electronically, I [PERSON_NAME] certify that I am authorized on beha…" at bounding box center [605, 511] width 26 height 26
checkbox input "true"
click at [789, 636] on span "Agree and submit" at bounding box center [739, 639] width 269 height 15
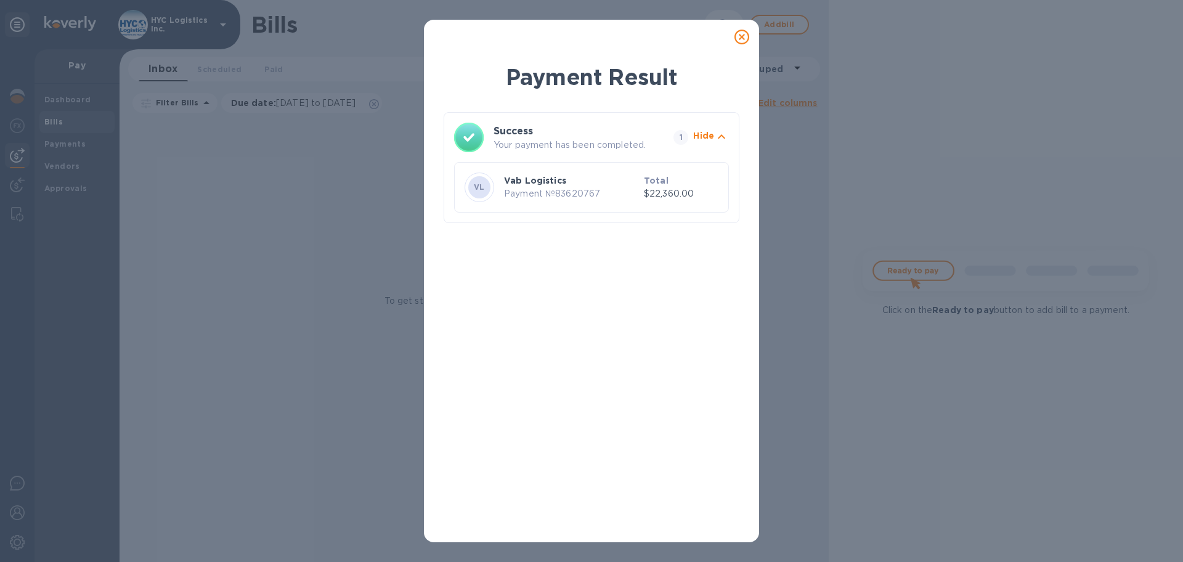
click at [580, 189] on p "Payment № 83620767" at bounding box center [571, 193] width 135 height 13
copy p "83620767"
click at [746, 36] on icon at bounding box center [742, 37] width 15 height 15
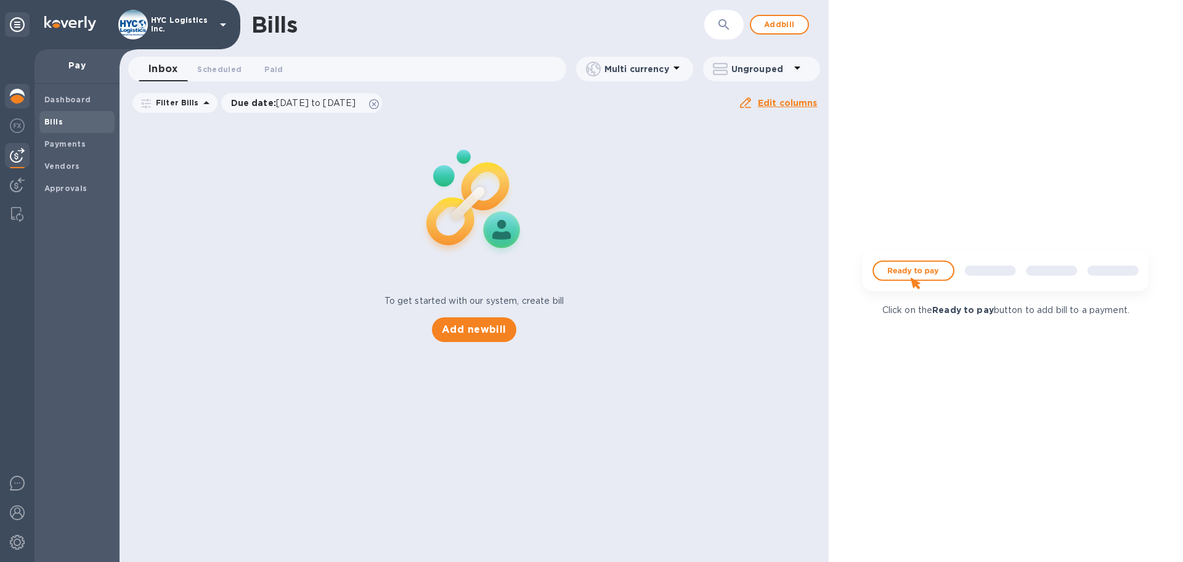
click at [15, 90] on img at bounding box center [17, 96] width 15 height 15
